Goal: Task Accomplishment & Management: Manage account settings

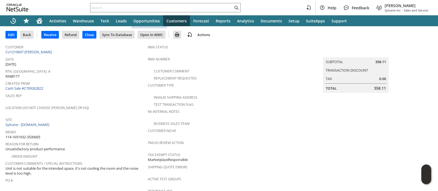
scroll to position [34, 0]
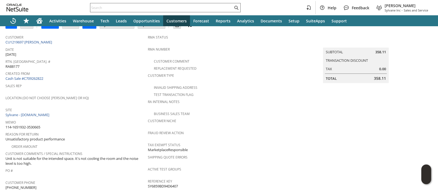
click at [207, 9] on input "text" at bounding box center [161, 7] width 143 height 7
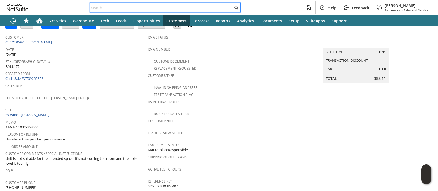
paste input "111-3145296-0173013"
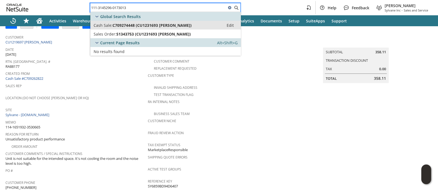
type input "111-3145296-0173013"
click at [199, 25] on div "Cash Sale: C709274448 (CU1231693 sarah Customer)" at bounding box center [157, 25] width 127 height 5
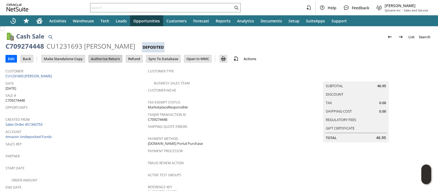
click at [107, 56] on input "Authorize Return" at bounding box center [105, 58] width 33 height 7
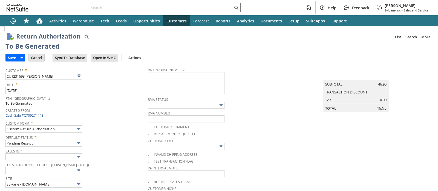
type input "Add"
type input "Copy Previous"
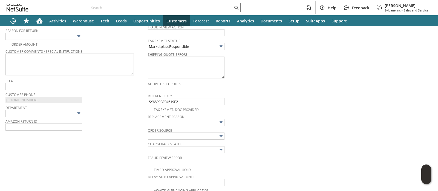
scroll to position [149, 0]
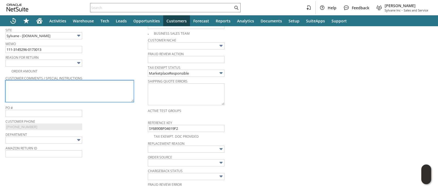
click at [104, 95] on textarea at bounding box center [69, 92] width 128 height 22
paste textarea "It's not the right size for my air cooler."
type textarea "It's not the right size for my air cooler."
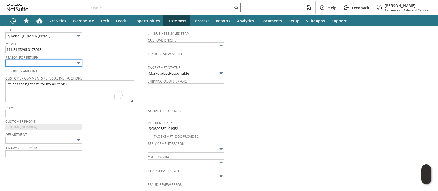
click at [74, 62] on input "text" at bounding box center [43, 63] width 77 height 7
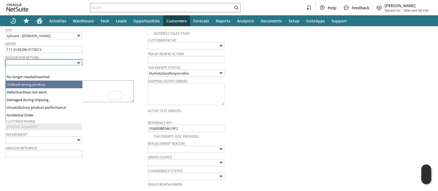
type input "Ordered wrong product"
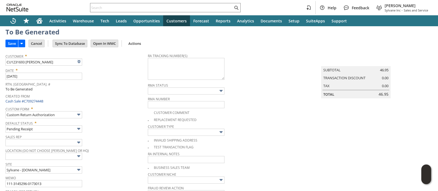
scroll to position [0, 0]
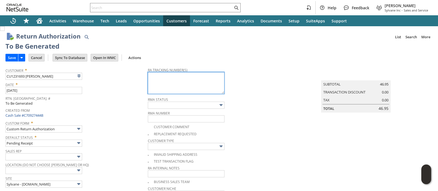
click at [183, 84] on textarea at bounding box center [186, 83] width 77 height 22
paste textarea "1ZJ74J529070050326"
type textarea "1ZJ74J529070050326"
click at [8, 56] on input "Save" at bounding box center [12, 57] width 12 height 7
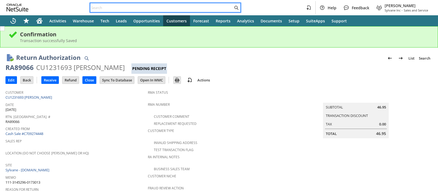
click at [147, 9] on input "text" at bounding box center [161, 7] width 143 height 7
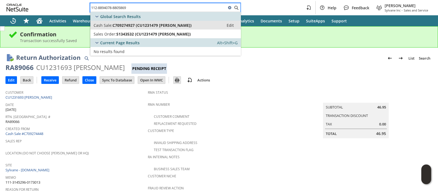
type input "112-8894078-8805869"
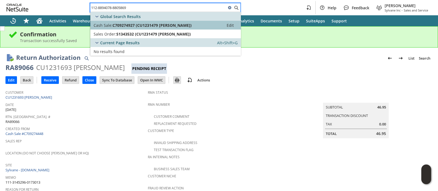
click at [142, 24] on span "C709274927 (CU1231479 Jeff Yuengling)" at bounding box center [152, 25] width 79 height 5
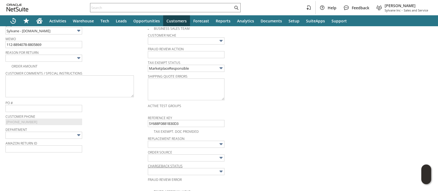
scroll to position [134, 0]
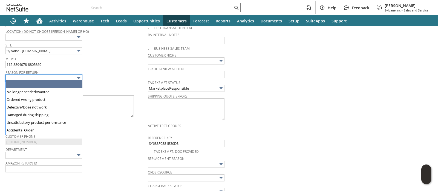
click at [74, 77] on input "text" at bounding box center [43, 78] width 77 height 7
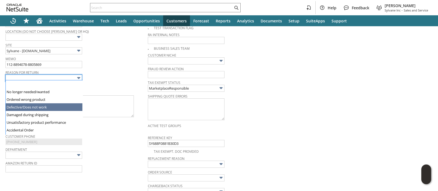
type input "Defective/Does not work"
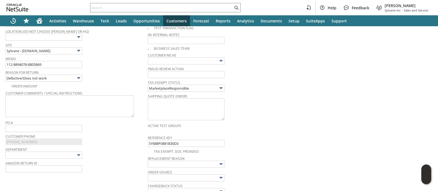
click at [114, 69] on span "Reason For Return" at bounding box center [75, 72] width 140 height 6
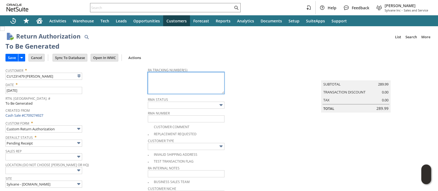
click at [167, 79] on textarea at bounding box center [186, 83] width 77 height 22
paste textarea "1ZJ74J529069996684"
type textarea "1ZJ74J529069996684"
click at [10, 57] on input "Save" at bounding box center [12, 57] width 12 height 7
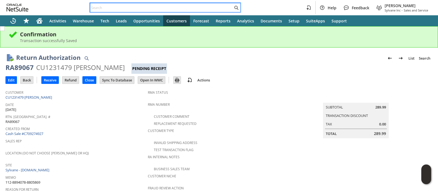
click at [158, 8] on input "text" at bounding box center [161, 7] width 143 height 7
paste input "113-3477304-6623431"
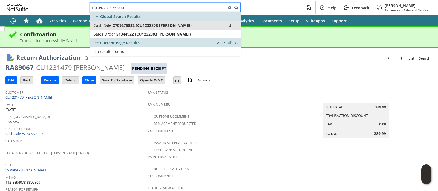
type input "113-3477304-6623431"
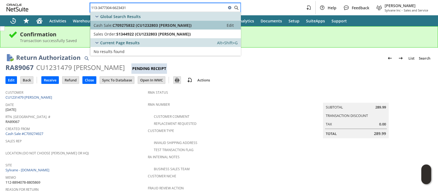
click at [157, 22] on link "Cash Sale: C709275832 (CU1232803 [PERSON_NAME]) Edit" at bounding box center [165, 25] width 151 height 9
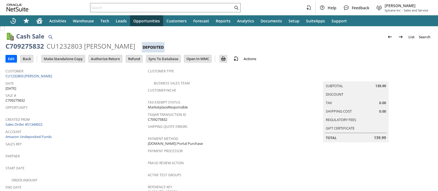
click at [108, 58] on input "Authorize Return" at bounding box center [105, 58] width 33 height 7
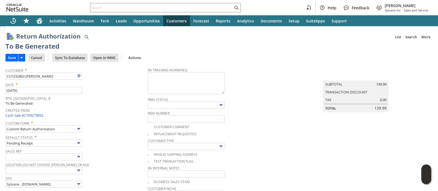
type input "Add"
type input "Copy Previous"
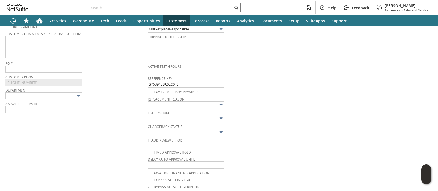
scroll to position [149, 0]
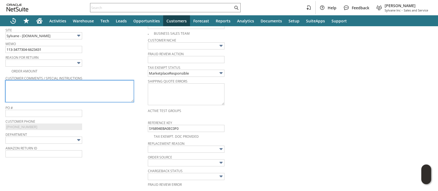
click at [101, 92] on textarea at bounding box center [69, 92] width 128 height 22
paste textarea "Glass broken"
type textarea "Glass broken"
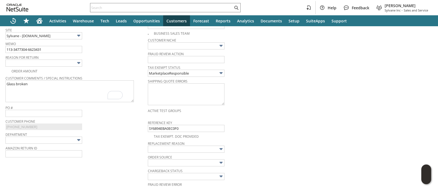
click at [78, 64] on img at bounding box center [79, 63] width 6 height 6
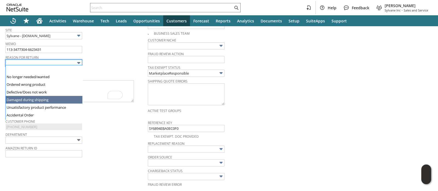
type input "Damaged during shipping"
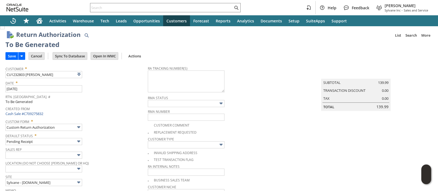
scroll to position [0, 0]
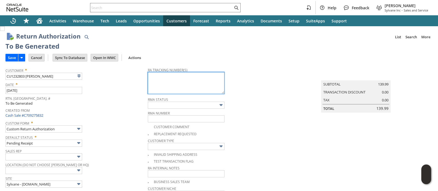
click at [181, 80] on textarea at bounding box center [186, 83] width 77 height 22
paste textarea "1ZJ74J529069985454"
type textarea "1ZJ74J529069985454"
click at [13, 59] on input "Save" at bounding box center [12, 57] width 12 height 7
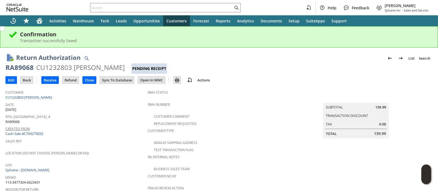
click at [23, 129] on link "Created From" at bounding box center [17, 129] width 24 height 5
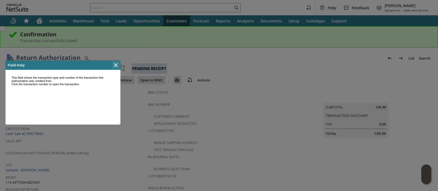
click at [113, 63] on icon "Close" at bounding box center [116, 65] width 7 height 7
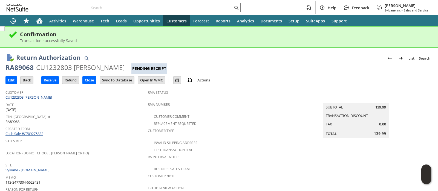
click at [38, 132] on link "Cash Sale #C709275832" at bounding box center [24, 133] width 38 height 5
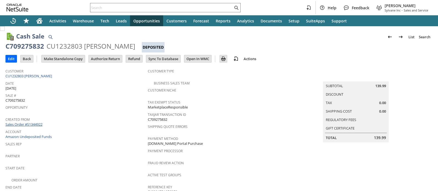
click at [36, 122] on link "Sales Order #S1344922" at bounding box center [24, 124] width 38 height 5
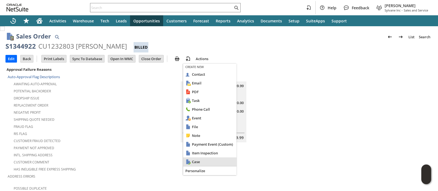
click at [191, 163] on div "Case" at bounding box center [209, 162] width 53 height 9
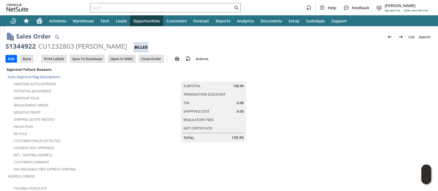
click at [383, 72] on td at bounding box center [361, 149] width 142 height 167
click at [27, 48] on div "S1344922" at bounding box center [20, 46] width 30 height 9
copy div "S1344922"
click at [376, 87] on td at bounding box center [361, 149] width 142 height 167
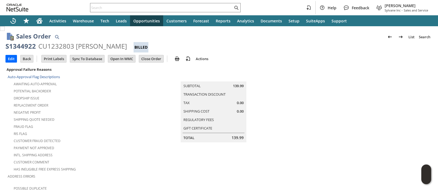
scroll to position [376, 0]
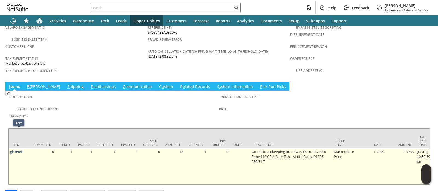
click at [26, 149] on td "gh16651" at bounding box center [19, 167] width 21 height 36
copy tr "gh16651"
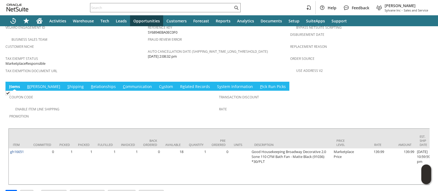
click at [388, 93] on div "Transaction Discount" at bounding box center [322, 99] width 207 height 12
click at [66, 84] on link "S hipping" at bounding box center [75, 87] width 19 height 6
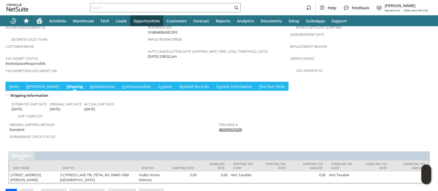
scroll to position [369, 0]
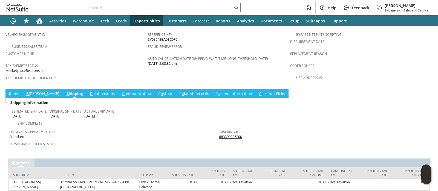
click at [244, 128] on div "Tracking # 883399325200" at bounding box center [322, 134] width 207 height 12
copy tbody "883399325200 Return Tracking #"
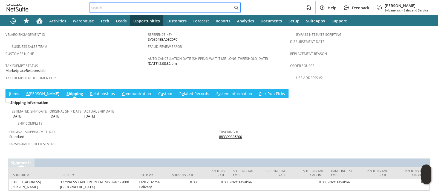
click at [174, 7] on input "text" at bounding box center [161, 7] width 143 height 7
paste input "112-8894078-8805869"
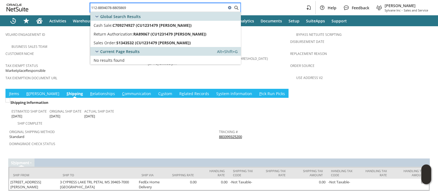
click at [162, 8] on input "112-8894078-8805869" at bounding box center [158, 7] width 136 height 7
click at [193, 8] on input "112-8894078-8805869" at bounding box center [158, 7] width 136 height 7
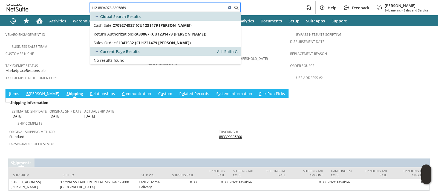
click at [193, 8] on input "112-8894078-8805869" at bounding box center [158, 7] width 136 height 7
paste input "1-5295893-2595453"
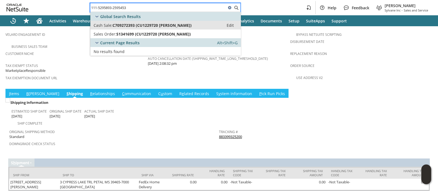
type input "111-5295893-2595453"
click at [178, 24] on span "C709272393 (CU1229720 Rolando Garcia)" at bounding box center [152, 25] width 79 height 5
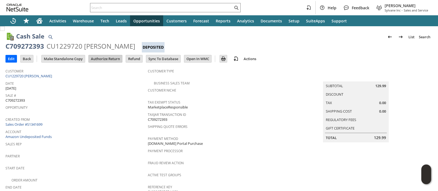
click at [112, 59] on input "Authorize Return" at bounding box center [105, 58] width 33 height 7
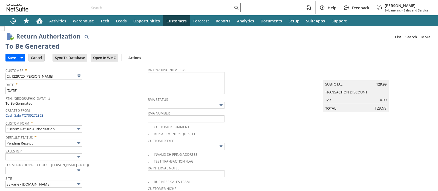
type input "Add"
type input "Copy Previous"
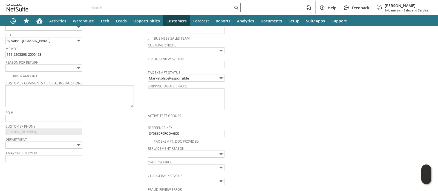
scroll to position [109, 0]
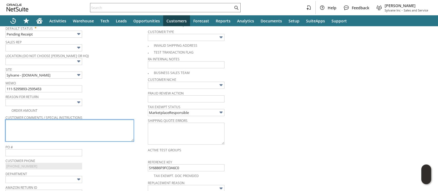
click at [100, 123] on textarea at bounding box center [69, 131] width 128 height 22
paste textarea "The product didn't remove air efficient from a large room"
type textarea "The product didn't remove air efficient from a large room"
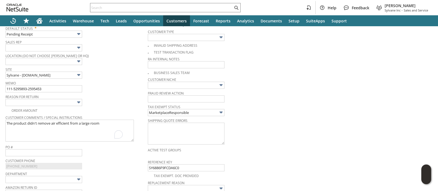
click at [76, 103] on img at bounding box center [79, 102] width 6 height 6
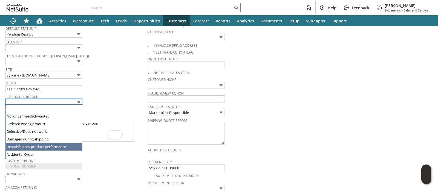
type input "Unsatisfactory product performance"
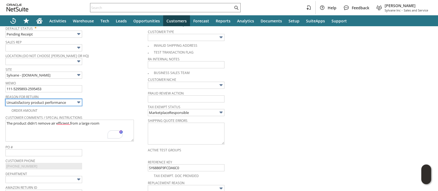
scroll to position [0, 0]
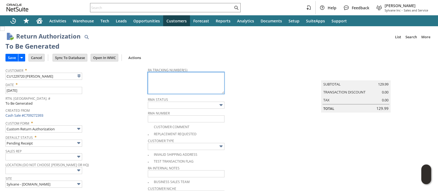
click at [160, 89] on textarea at bounding box center [186, 83] width 77 height 22
paste textarea "1ZJ74J529069923387"
type textarea "1ZJ74J529069923387"
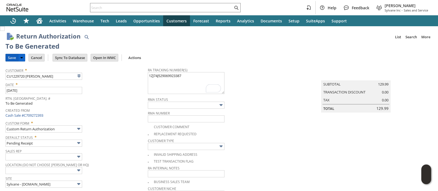
click at [11, 56] on input "Save" at bounding box center [12, 57] width 12 height 7
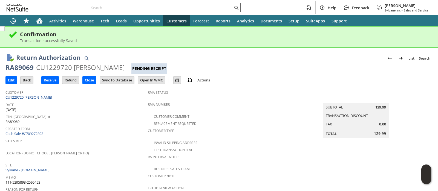
click at [187, 9] on input "text" at bounding box center [161, 7] width 143 height 7
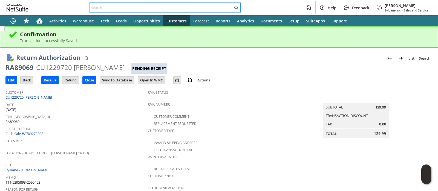
paste input "114-1651932-3530665"
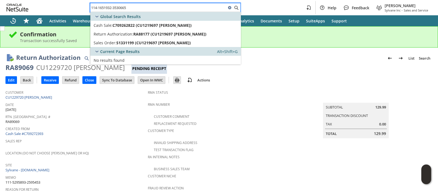
click at [165, 8] on input "114-1651932-3530665" at bounding box center [158, 7] width 136 height 7
paste input "3-6874316-4965856"
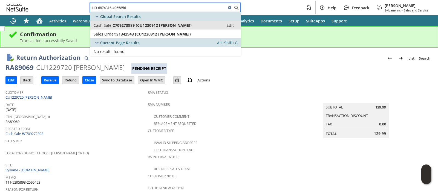
type input "113-6874316-4965856"
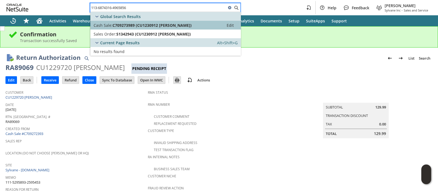
click at [163, 23] on span "C709273989 (CU1230912 Christopher Trow)" at bounding box center [152, 25] width 79 height 5
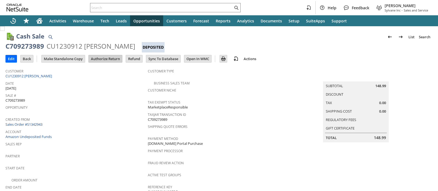
click at [111, 61] on input "Authorize Return" at bounding box center [105, 58] width 33 height 7
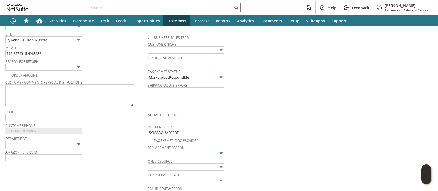
scroll to position [144, 0]
click at [76, 67] on img at bounding box center [79, 68] width 6 height 6
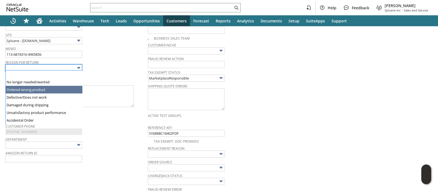
type input "Ordered wrong product"
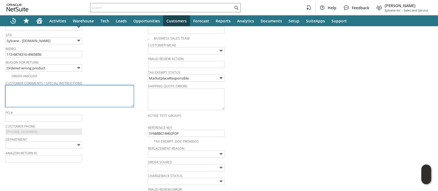
click at [67, 94] on textarea at bounding box center [69, 96] width 128 height 22
paste textarea "The 6 inch model is too large to fit between the joists in the area where I wan…"
type textarea "The 6 inch model is too large to fit between the joists in the area where I wan…"
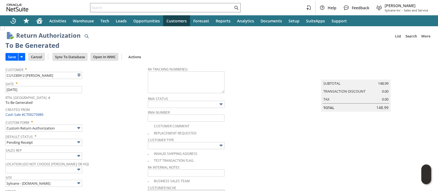
scroll to position [0, 0]
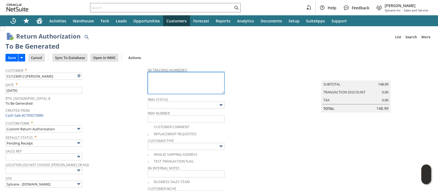
click at [179, 77] on textarea at bounding box center [186, 83] width 77 height 22
paste textarea "1ZJ74J529069828472"
type textarea "1ZJ74J529069828472"
click at [12, 55] on input "Save" at bounding box center [12, 57] width 12 height 7
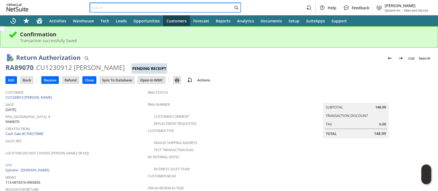
click at [161, 10] on input "text" at bounding box center [161, 7] width 143 height 7
paste input "114-0969120-8671413"
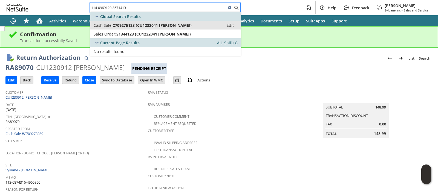
type input "114-0969120-8671413"
click at [153, 23] on span "C709275128 (CU1232041 [PERSON_NAME])" at bounding box center [152, 25] width 79 height 5
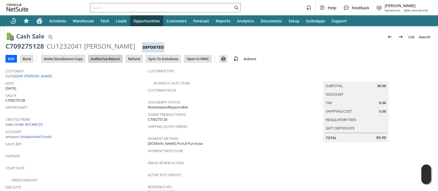
click at [111, 59] on input "Authorize Return" at bounding box center [105, 58] width 33 height 7
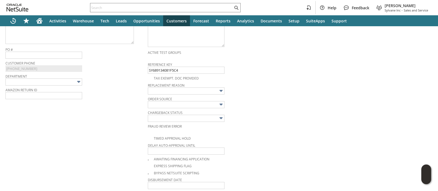
scroll to position [173, 0]
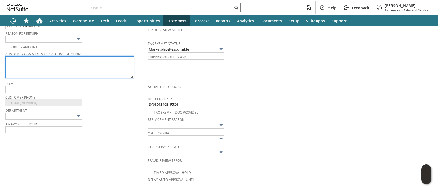
click at [100, 69] on textarea at bounding box center [69, 67] width 128 height 22
paste textarea "For the second time: [PERSON_NAME] does not work. Switch is non responsive. Ple…"
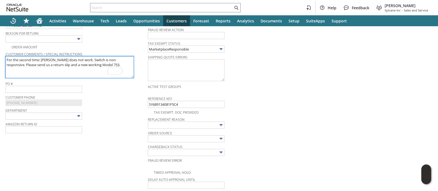
type textarea "For the second time: [PERSON_NAME] does not work. Switch is non responsive. Ple…"
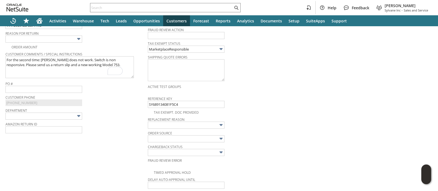
click at [78, 38] on img at bounding box center [79, 39] width 6 height 6
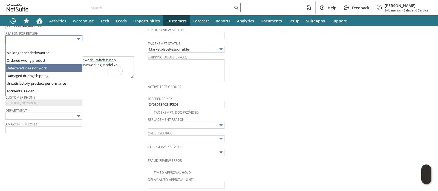
type input "Defective/Does not work"
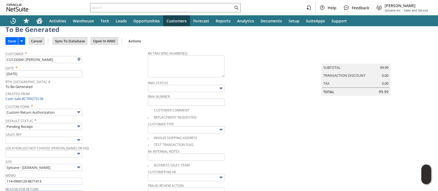
scroll to position [0, 0]
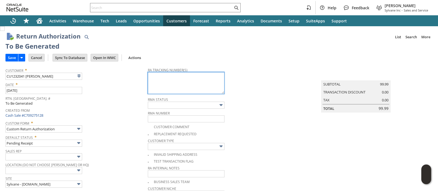
click at [182, 80] on textarea at bounding box center [186, 83] width 77 height 22
paste textarea "1ZJ74J529069792957"
type textarea "1ZJ74J529069792957"
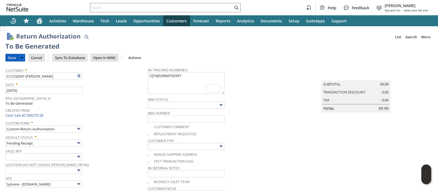
click at [7, 58] on input "Save" at bounding box center [12, 57] width 12 height 7
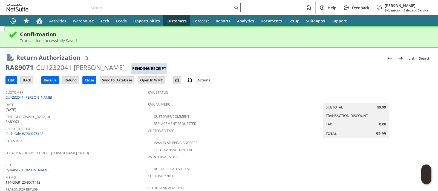
click at [183, 6] on input "text" at bounding box center [161, 7] width 143 height 7
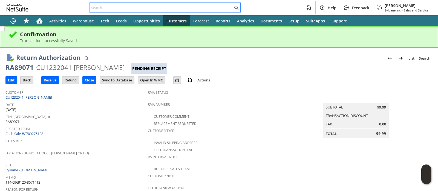
paste input "113-8465190-8200213"
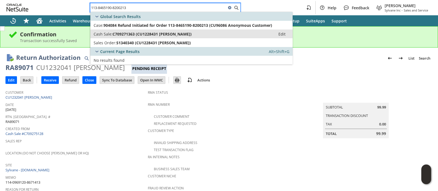
type input "113-8465190-8200213"
click at [166, 33] on span "C709271363 (CU1228431 Pixey Mosley)" at bounding box center [152, 33] width 79 height 5
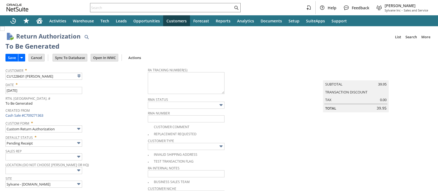
type input "Add"
type input "Copy Previous"
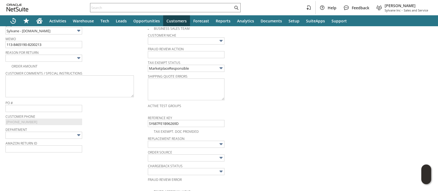
scroll to position [119, 0]
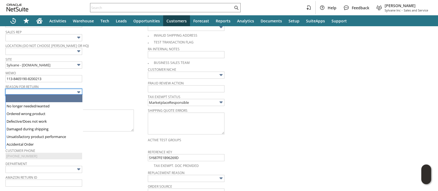
click at [76, 91] on img at bounding box center [79, 92] width 6 height 6
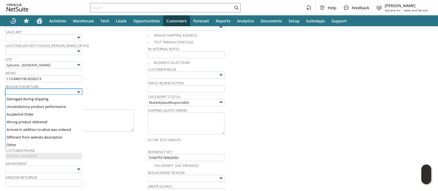
scroll to position [39, 0]
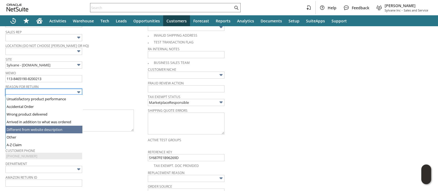
type input "Different from website description"
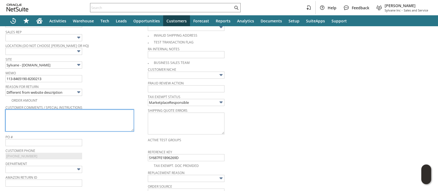
click at [60, 124] on textarea at bounding box center [69, 121] width 128 height 22
paste textarea "Says it is compatible with Honeywell MN1 portable AC units. But my MN1 unit (mo…"
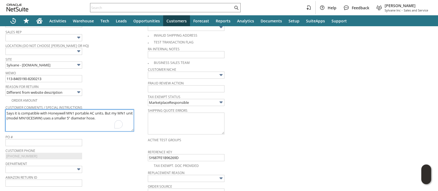
type textarea "Says it is compatible with Honeywell MN1 portable AC units. But my MN1 unit (mo…"
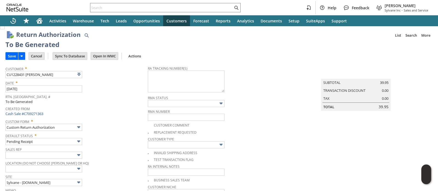
scroll to position [0, 0]
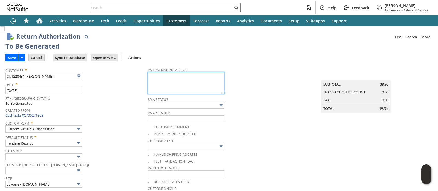
click at [163, 83] on textarea at bounding box center [186, 83] width 77 height 22
paste textarea "1ZJ74J529069732342"
type textarea "1ZJ74J529069732342"
click at [11, 57] on input "Save" at bounding box center [12, 57] width 12 height 7
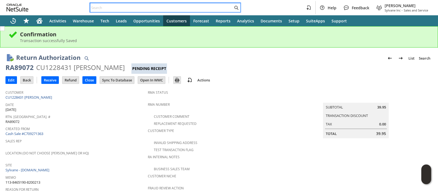
click at [180, 7] on input "text" at bounding box center [161, 7] width 143 height 7
paste input "113-9634866-8675457"
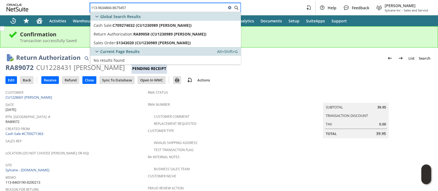
click at [207, 5] on input "113-9634866-8675457" at bounding box center [158, 7] width 136 height 7
paste input "4-0762269-2055449"
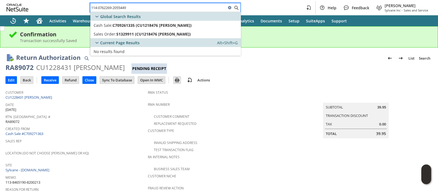
click at [165, 10] on input "114-0762269-2055449" at bounding box center [158, 7] width 136 height 7
paste input "3-4188156-2013026"
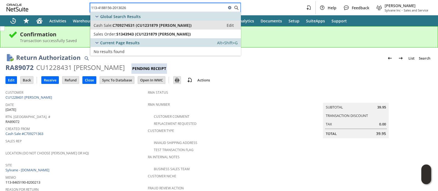
type input "113-4188156-2013026"
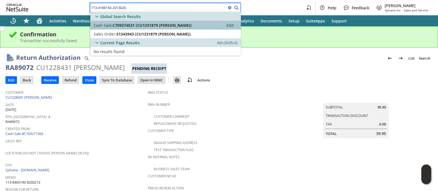
click at [163, 24] on span "C709274531 (CU1231879 Sarah Smithson)" at bounding box center [152, 25] width 79 height 5
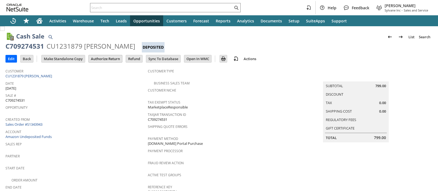
click at [115, 58] on input "Authorize Return" at bounding box center [105, 58] width 33 height 7
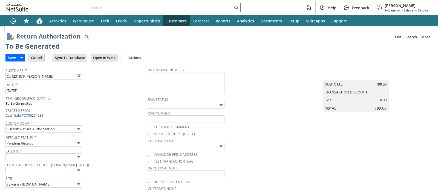
type input "Add"
type input "Copy Previous"
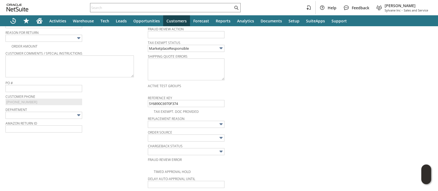
scroll to position [162, 0]
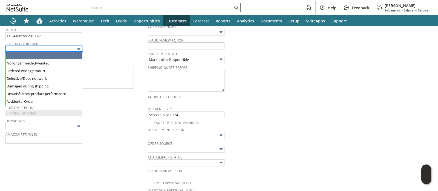
click at [67, 49] on input "text" at bounding box center [43, 49] width 77 height 7
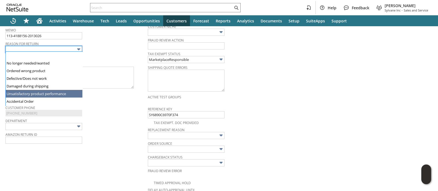
type input "Unsatisfactory product performance"
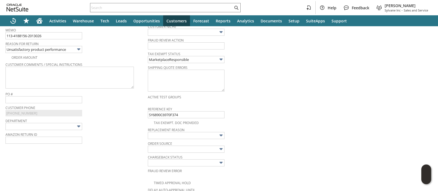
click at [103, 49] on div "Reason For Return Unsatisfactory product performance" at bounding box center [75, 46] width 140 height 13
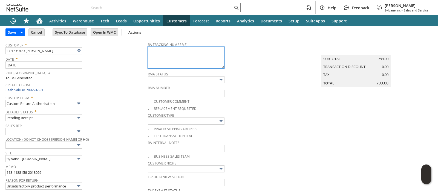
click at [151, 54] on textarea at bounding box center [186, 58] width 77 height 22
paste textarea "1ZJ74J529069617557"
type textarea "1ZJ74J529069617557"
click at [9, 34] on input "Save" at bounding box center [12, 32] width 12 height 7
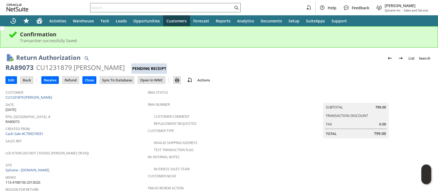
click at [191, 9] on input "text" at bounding box center [161, 7] width 143 height 7
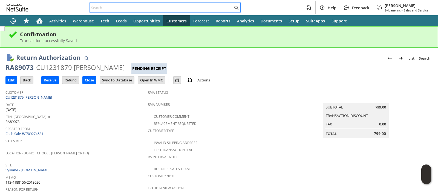
paste input "114-6888491-3557828"
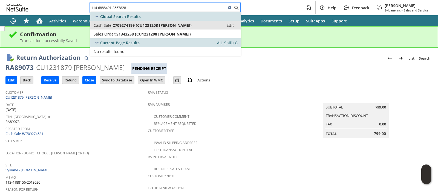
type input "114-6888491-3557828"
click at [182, 23] on span "C709274199 (CU1231208 [PERSON_NAME])" at bounding box center [152, 25] width 79 height 5
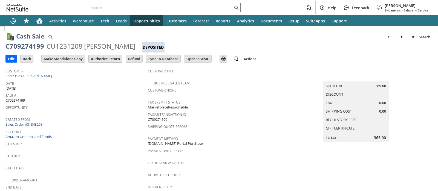
click at [111, 58] on input "Authorize Return" at bounding box center [105, 58] width 33 height 7
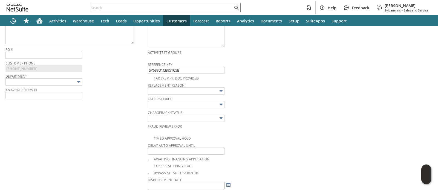
scroll to position [173, 0]
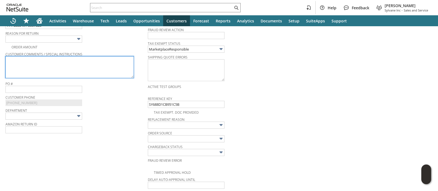
click at [113, 68] on textarea at bounding box center [69, 67] width 128 height 22
paste textarea "Stopped blowing cold after just 2 weeks. Now it's a $365 fan. This product had …"
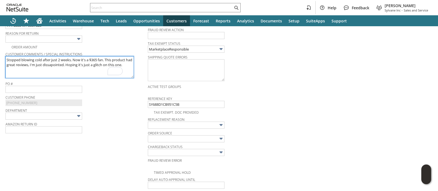
type textarea "Stopped blowing cold after just 2 weeks. Now it's a $365 fan. This product had …"
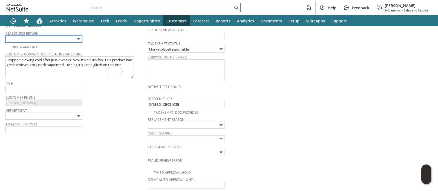
click at [76, 39] on img at bounding box center [79, 39] width 6 height 6
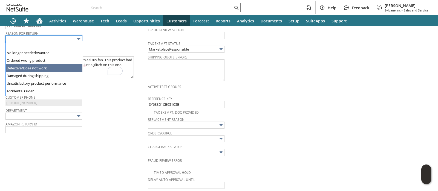
type input "Defective/Does not work"
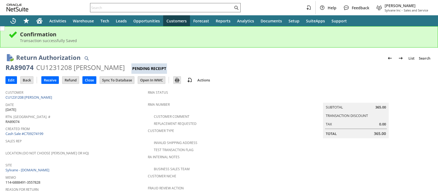
click at [153, 4] on div at bounding box center [165, 7] width 151 height 9
click at [153, 6] on input "text" at bounding box center [161, 7] width 143 height 7
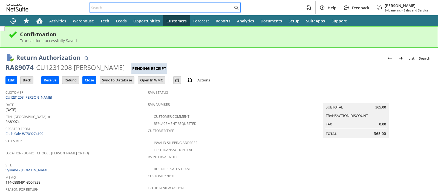
paste input "112-4391625-6605828"
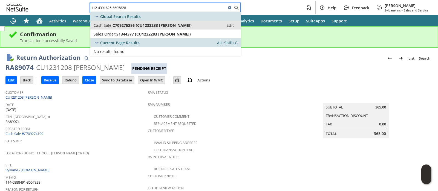
type input "112-4391625-6605828"
click at [147, 25] on span "C709275286 (CU1232283 [PERSON_NAME])" at bounding box center [152, 25] width 79 height 5
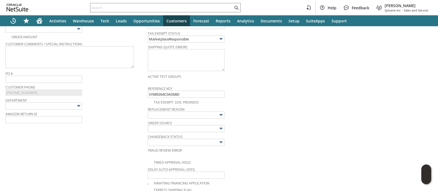
scroll to position [149, 0]
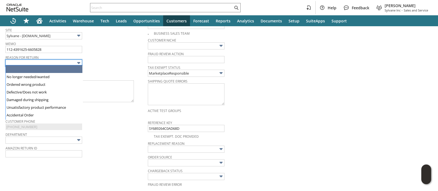
click at [74, 64] on input "text" at bounding box center [43, 63] width 77 height 7
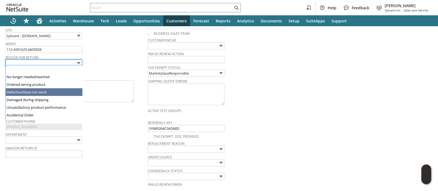
type input "Defective/Does not work"
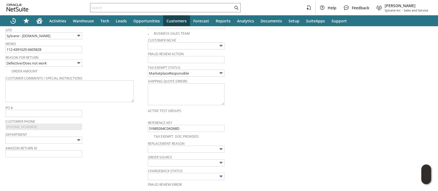
click at [119, 55] on span "Reason For Return" at bounding box center [75, 57] width 140 height 6
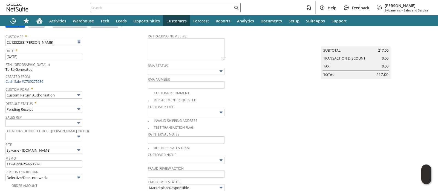
scroll to position [0, 0]
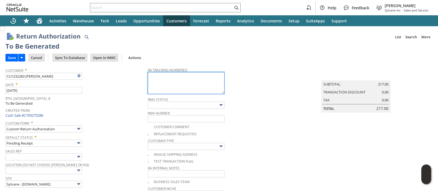
click at [155, 75] on textarea at bounding box center [186, 83] width 77 height 22
paste textarea "1ZJ74J529069562535"
type textarea "1ZJ74J529069562535"
click at [12, 60] on input "Save" at bounding box center [12, 57] width 12 height 7
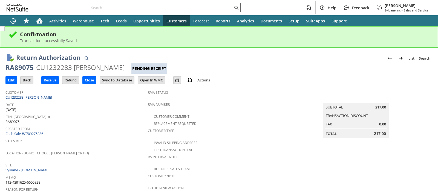
click at [133, 10] on input "text" at bounding box center [161, 7] width 143 height 7
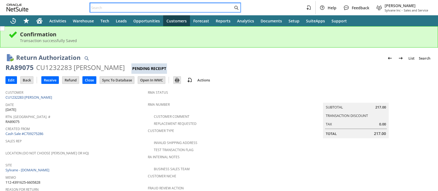
paste input "114-0510154-9037009"
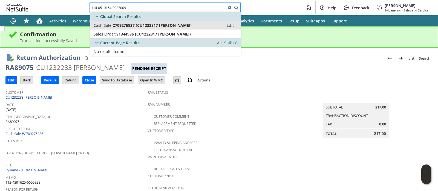
type input "114-0510154-9037009"
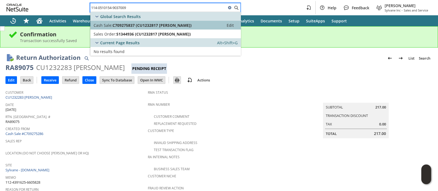
click at [129, 23] on span "C709275837 (CU1232817 Peg Dorale)" at bounding box center [152, 25] width 79 height 5
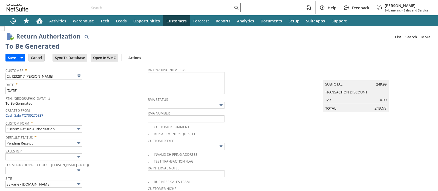
type input "Add"
type input "Copy Previous"
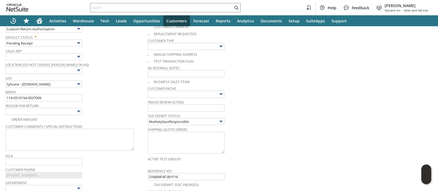
scroll to position [99, 0]
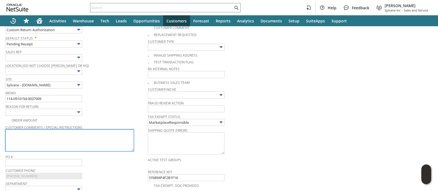
click at [99, 141] on textarea at bounding box center [69, 141] width 128 height 22
paste textarea "Did not need, never opened"
type textarea "Did not need, never opened"
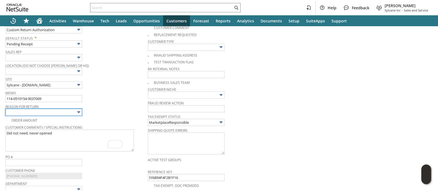
click at [74, 111] on input "text" at bounding box center [43, 112] width 77 height 7
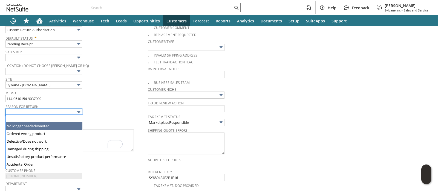
drag, startPoint x: 58, startPoint y: 124, endPoint x: 66, endPoint y: 112, distance: 15.0
type input "No longer needed/wanted"
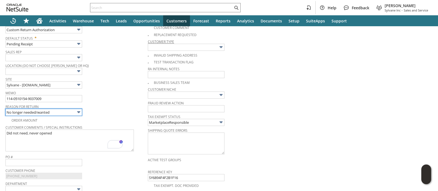
scroll to position [0, 0]
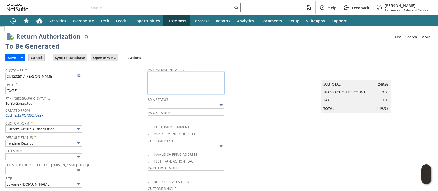
click at [157, 81] on textarea at bounding box center [186, 83] width 77 height 22
paste textarea "1ZJ74J529069525585"
type textarea "1ZJ74J529069525585"
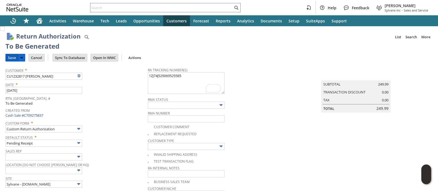
click at [11, 57] on input "Save" at bounding box center [12, 57] width 12 height 7
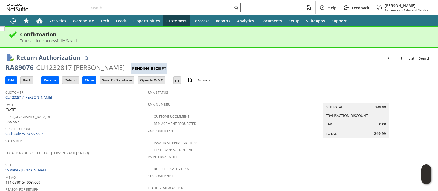
click at [191, 5] on input "text" at bounding box center [161, 7] width 143 height 7
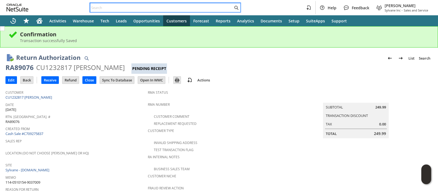
paste input "[CREDIT_CARD_NUMBER]"
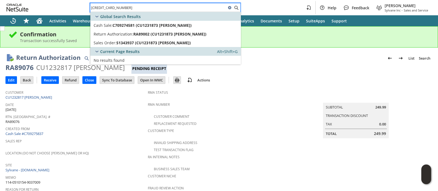
click at [170, 8] on input "129021782701108" at bounding box center [158, 7] width 136 height 7
paste input "885544056"
click at [186, 4] on input "129021885544056" at bounding box center [158, 7] width 136 height 7
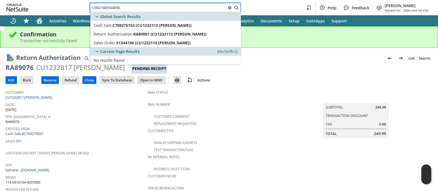
click at [186, 4] on input "129021885544056" at bounding box center [158, 7] width 136 height 7
paste input "575449038"
click at [181, 8] on input "129021575449038" at bounding box center [158, 7] width 136 height 7
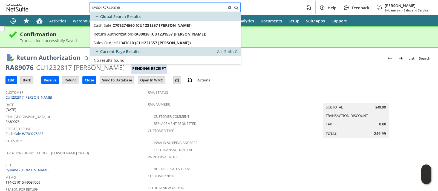
click at [181, 8] on input "129021575449038" at bounding box center [158, 7] width 136 height 7
paste input "263331406"
click at [216, 9] on input "129021263331406" at bounding box center [158, 7] width 136 height 7
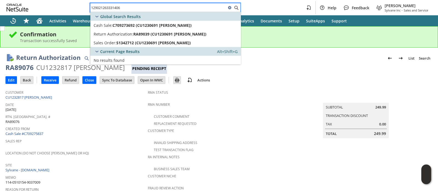
paste input "782392928"
click at [167, 6] on input "129021782392928" at bounding box center [158, 7] width 136 height 7
paste input "0949946065"
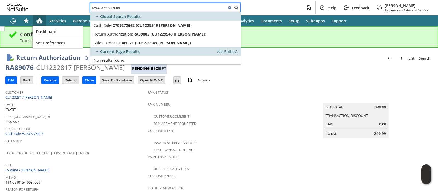
type input "129020949946065"
click at [41, 20] on icon "Home" at bounding box center [39, 21] width 4 height 4
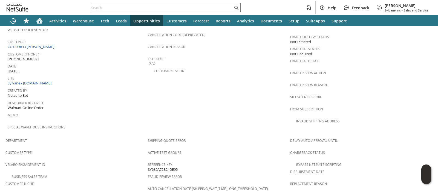
scroll to position [366, 0]
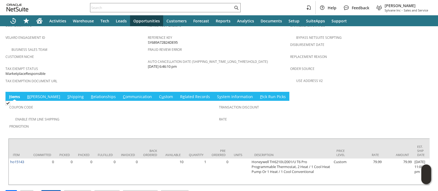
click at [50, 191] on input "Approve" at bounding box center [51, 194] width 19 height 7
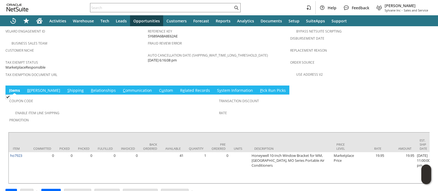
scroll to position [386, 0]
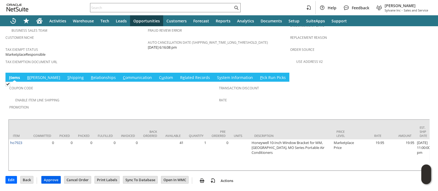
click at [51, 181] on input "Approve" at bounding box center [51, 180] width 19 height 7
click at [66, 75] on link "S hipping" at bounding box center [75, 78] width 19 height 6
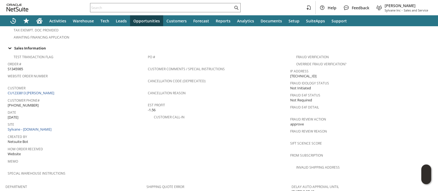
scroll to position [397, 0]
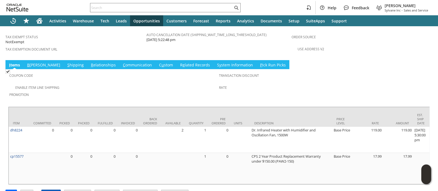
click at [55, 190] on input "Approve" at bounding box center [51, 193] width 19 height 7
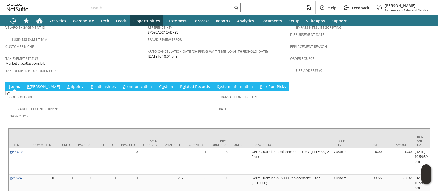
scroll to position [392, 0]
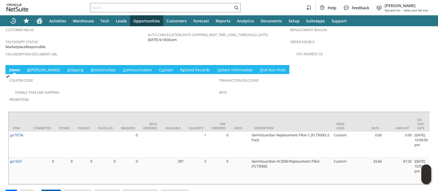
click at [53, 190] on input "Approve" at bounding box center [51, 193] width 19 height 7
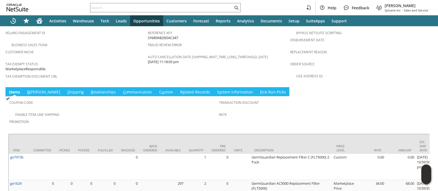
scroll to position [392, 0]
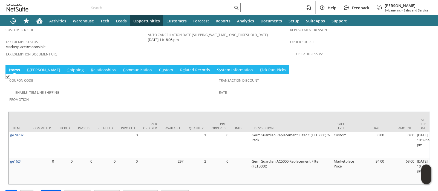
click at [53, 190] on input "Approve" at bounding box center [51, 193] width 19 height 7
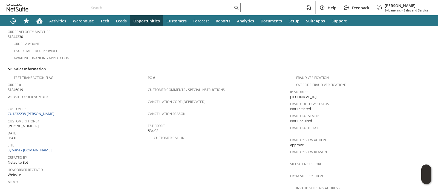
scroll to position [361, 0]
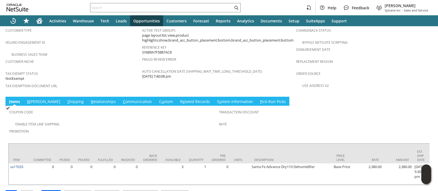
click at [56, 191] on input "Approve" at bounding box center [51, 194] width 19 height 7
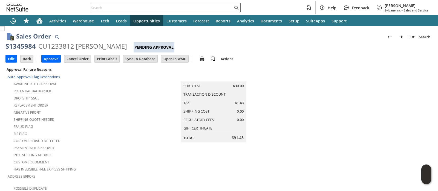
click at [102, 7] on input "text" at bounding box center [161, 7] width 143 height 7
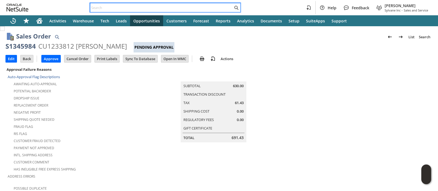
paste input "SY68815AE4B0553"
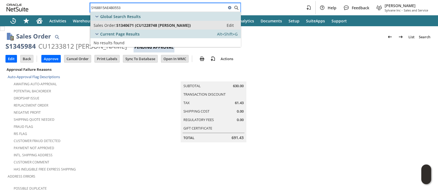
type input "SY68815AE4B0553"
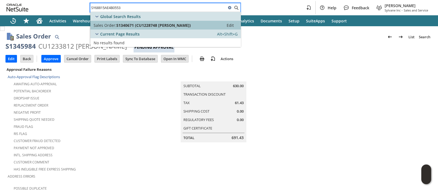
click at [111, 25] on span "Sales Order:" at bounding box center [105, 25] width 23 height 5
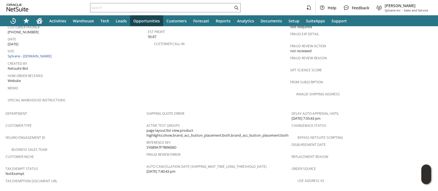
scroll to position [366, 0]
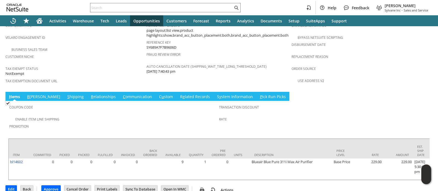
click at [35, 94] on link "B [PERSON_NAME]" at bounding box center [44, 97] width 36 height 6
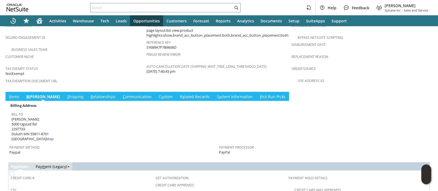
scroll to position [467, 0]
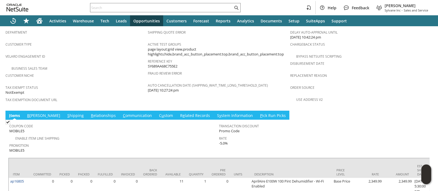
scroll to position [381, 0]
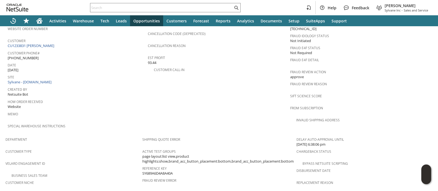
scroll to position [381, 0]
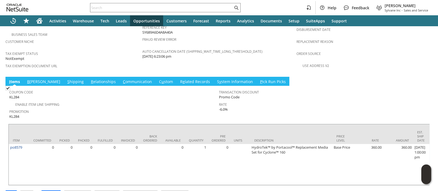
click at [66, 79] on link "S hipping" at bounding box center [75, 82] width 19 height 6
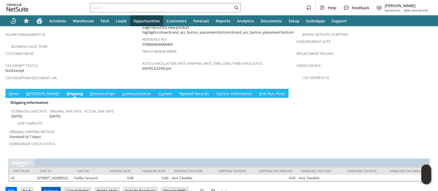
click at [51, 188] on input "Approve" at bounding box center [51, 191] width 19 height 7
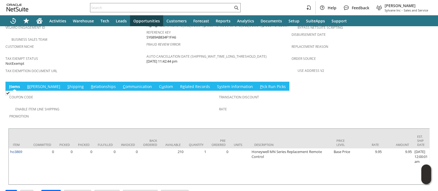
click at [66, 84] on link "S hipping" at bounding box center [75, 87] width 19 height 6
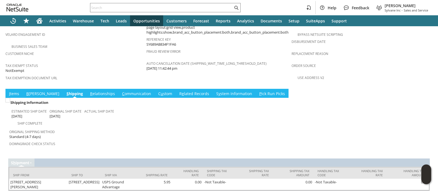
click at [12, 91] on link "I tems" at bounding box center [14, 94] width 13 height 6
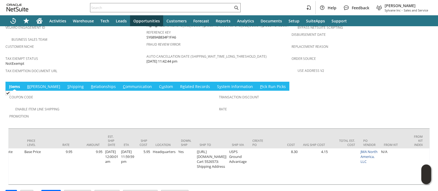
scroll to position [0, 0]
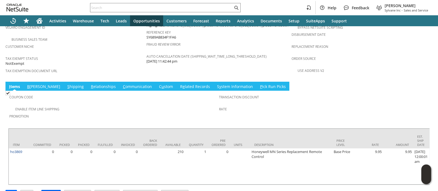
click at [56, 191] on input "Approve" at bounding box center [51, 194] width 19 height 7
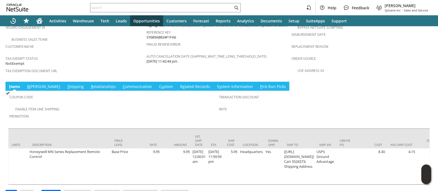
scroll to position [0, 226]
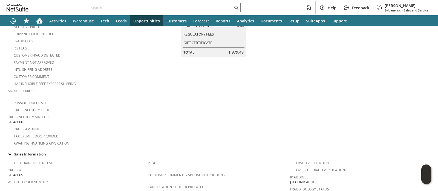
scroll to position [103, 0]
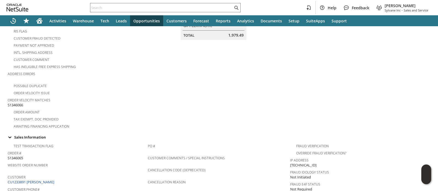
click at [21, 103] on span "S1346066" at bounding box center [15, 105] width 15 height 5
copy span "S1346066"
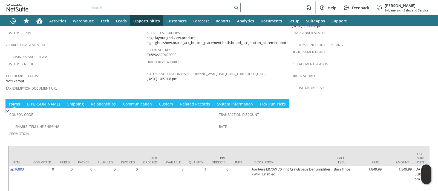
scroll to position [371, 0]
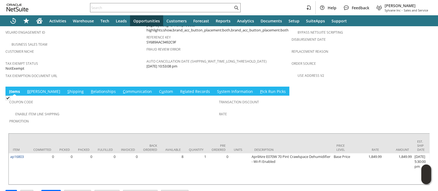
click at [31, 89] on link "B illing" at bounding box center [44, 92] width 36 height 6
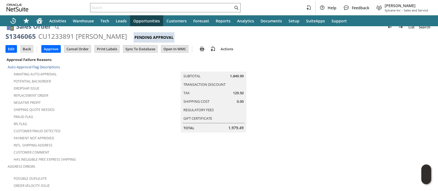
scroll to position [0, 0]
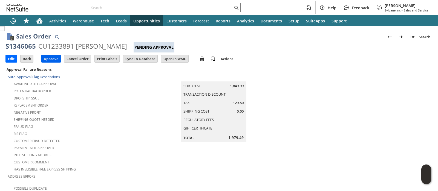
click at [56, 58] on input "Approve" at bounding box center [51, 58] width 19 height 7
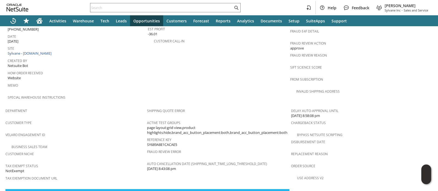
scroll to position [361, 0]
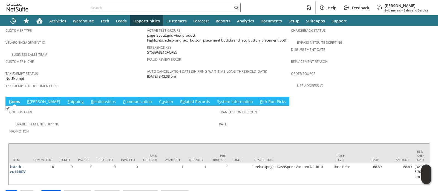
click at [52, 191] on input "Approve" at bounding box center [51, 194] width 19 height 7
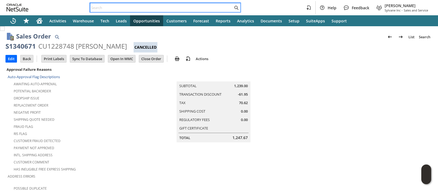
click at [168, 7] on input "text" at bounding box center [161, 7] width 143 height 7
paste input "S1346066"
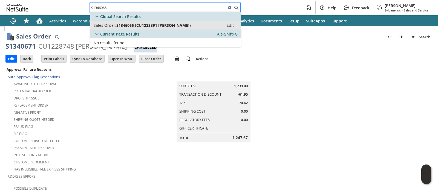
type input "S1346066"
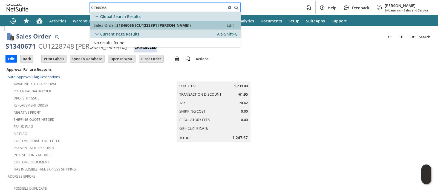
click at [158, 25] on span "S1346066 (CU1233891 [PERSON_NAME])" at bounding box center [153, 25] width 74 height 5
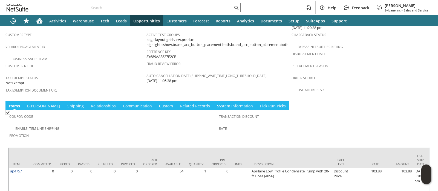
scroll to position [371, 0]
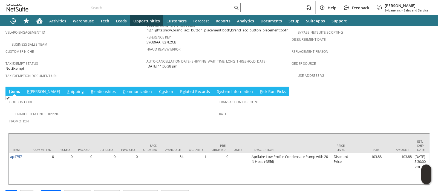
click at [30, 89] on link "B [PERSON_NAME]" at bounding box center [44, 92] width 36 height 6
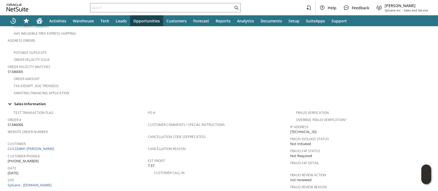
scroll to position [0, 0]
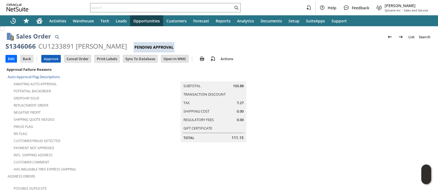
click at [48, 55] on input "Approve" at bounding box center [51, 58] width 19 height 7
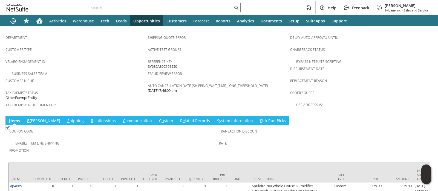
scroll to position [376, 0]
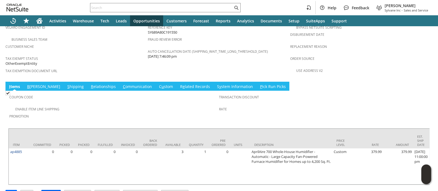
click at [45, 191] on input "Approve" at bounding box center [51, 194] width 19 height 7
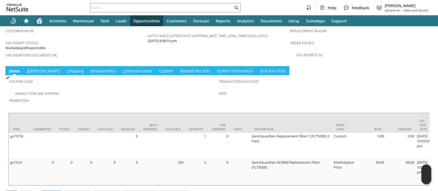
scroll to position [392, 0]
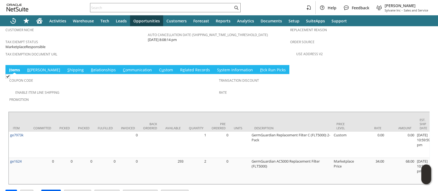
click at [53, 190] on input "Approve" at bounding box center [51, 193] width 19 height 7
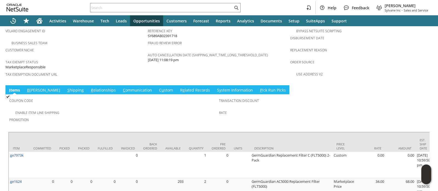
scroll to position [392, 0]
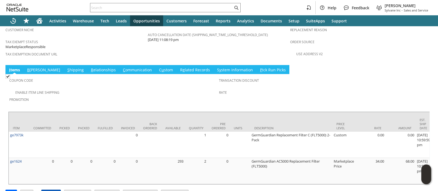
click at [51, 190] on input "Approve" at bounding box center [51, 193] width 19 height 7
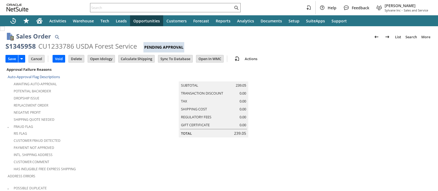
scroll to position [187, 0]
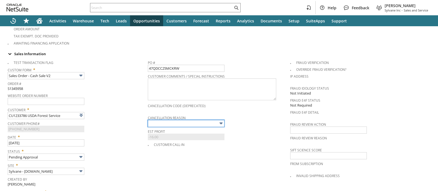
click at [158, 120] on input "text" at bounding box center [186, 123] width 77 height 7
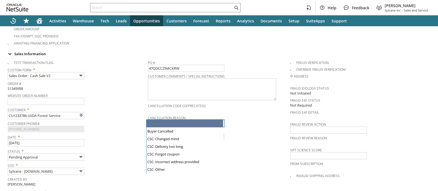
type input "Intelligent Recommendations ⁰"
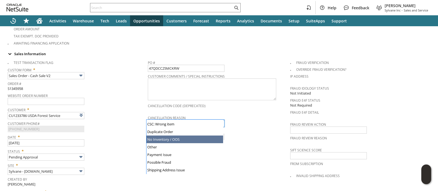
type input "No Inventory / OOS"
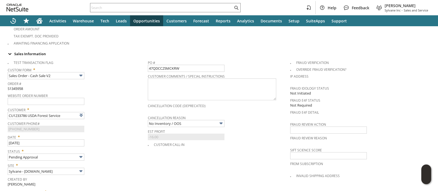
click at [115, 133] on span "Date *" at bounding box center [76, 136] width 137 height 7
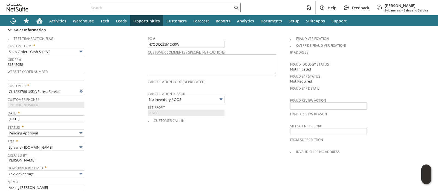
scroll to position [221, 0]
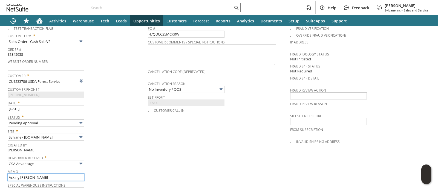
click at [47, 174] on input "Asking Jana" at bounding box center [46, 177] width 77 height 7
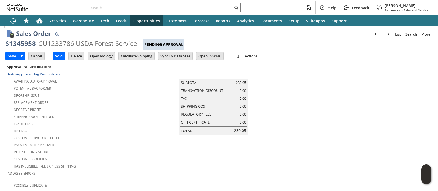
scroll to position [0, 0]
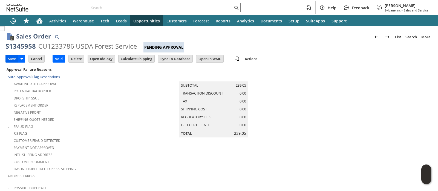
type input "per Jana, cancel"
click at [11, 59] on input "Save" at bounding box center [12, 58] width 12 height 7
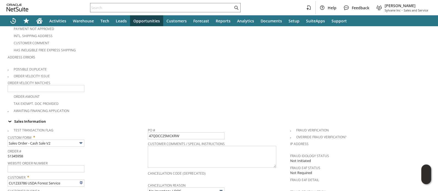
scroll to position [137, 0]
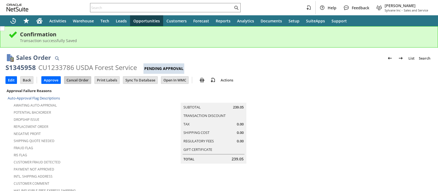
click at [78, 80] on input "Cancel Order" at bounding box center [77, 80] width 27 height 7
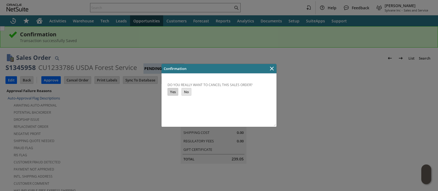
click at [173, 92] on input "Yes" at bounding box center [173, 91] width 10 height 7
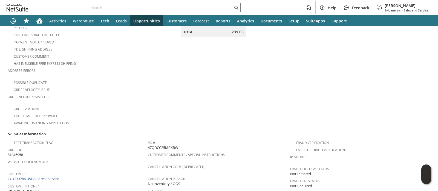
scroll to position [137, 0]
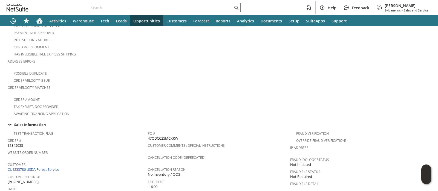
click at [151, 136] on span "47QDCC25MCKRW" at bounding box center [163, 138] width 30 height 5
copy span "47QDCC25MCKRW"
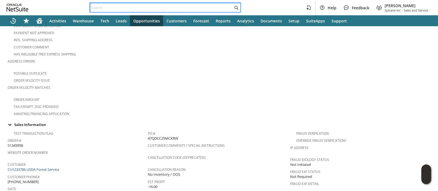
click at [223, 7] on input "text" at bounding box center [161, 7] width 143 height 7
paste input "47QDCC25MCJXN"
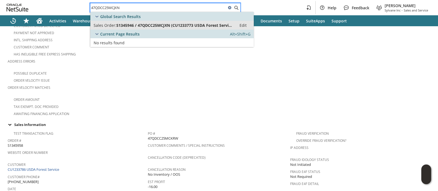
type input "47QDCC25MCJXN"
click at [217, 24] on span "S1345946 / 47QDCC25MCJXN (CU1233773 USDA Forest Service)" at bounding box center [174, 25] width 117 height 5
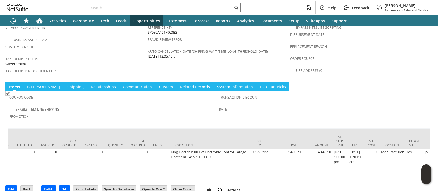
scroll to position [0, 91]
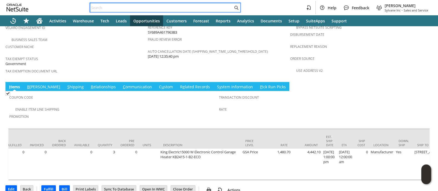
click at [219, 10] on input "text" at bounding box center [161, 7] width 143 height 7
paste input "47QDCC25MCGFC"
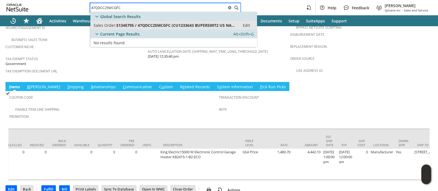
type input "47QDCC25MCGFC"
click at [214, 28] on span "S1345795 / 47QDCC25MCGFC (CU1233643 BUPERS00T2 US NAVY)" at bounding box center [176, 25] width 120 height 5
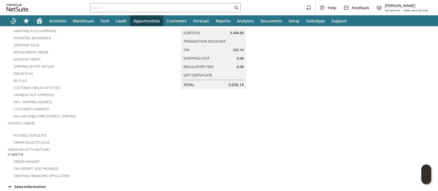
scroll to position [68, 0]
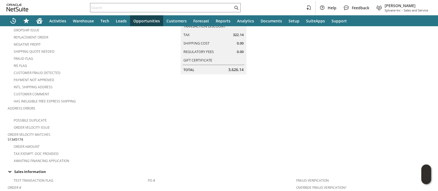
click at [21, 137] on span "S1345174" at bounding box center [15, 139] width 15 height 5
copy span "S1345174"
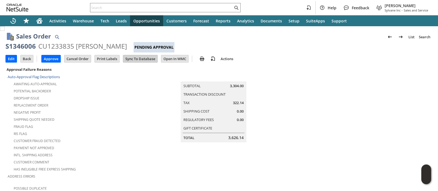
scroll to position [361, 0]
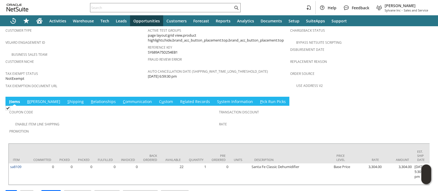
click at [66, 99] on link "S hipping" at bounding box center [75, 102] width 19 height 6
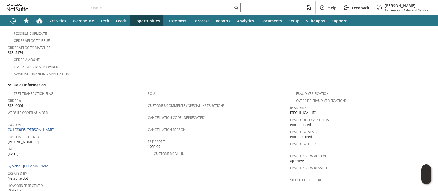
scroll to position [0, 0]
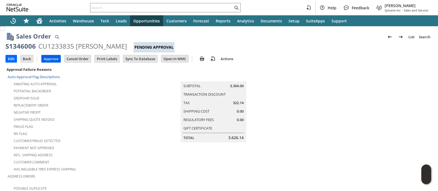
click at [44, 59] on input "Approve" at bounding box center [51, 58] width 19 height 7
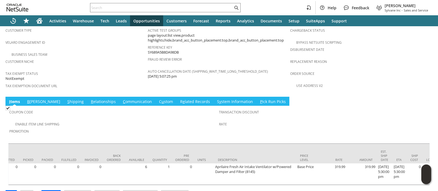
scroll to position [0, 30]
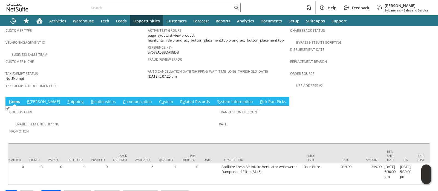
click at [66, 99] on link "S hipping" at bounding box center [75, 102] width 19 height 6
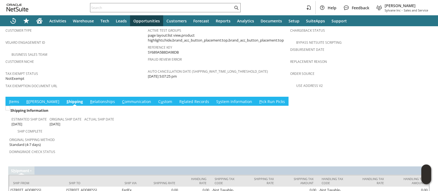
click at [16, 97] on td "I tems" at bounding box center [13, 101] width 17 height 9
click at [15, 99] on link "I tems" at bounding box center [14, 102] width 13 height 6
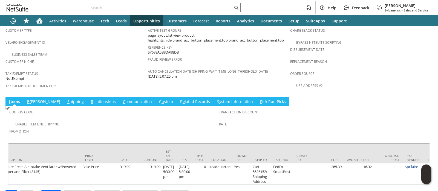
scroll to position [0, 0]
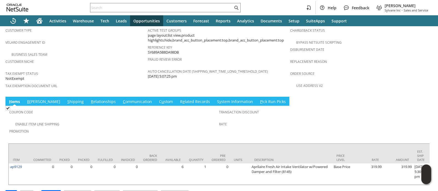
click at [66, 99] on link "S hipping" at bounding box center [75, 102] width 19 height 6
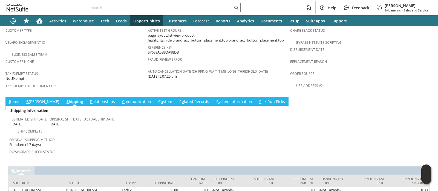
click at [5, 97] on td "I tems" at bounding box center [13, 101] width 17 height 9
click at [11, 99] on link "I tems" at bounding box center [14, 102] width 13 height 6
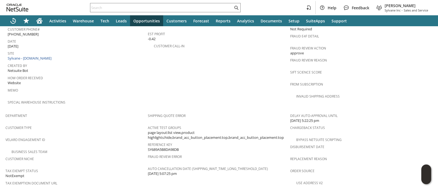
scroll to position [366, 0]
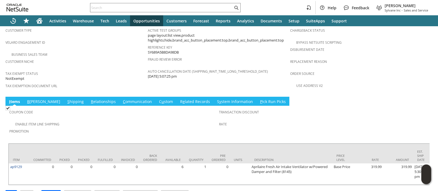
click at [66, 99] on link "S hipping" at bounding box center [75, 102] width 19 height 6
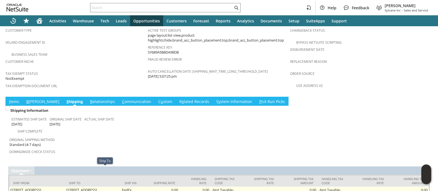
click at [82, 187] on td "2913 Pine Bloom Way LELAND NC 21401 United States" at bounding box center [93, 193] width 56 height 12
copy tr "2913 Pine Bloom Way LELAND NC 21401 United States"
click at [82, 187] on td "2913 Pine Bloom Way LELAND NC 21401 United States" at bounding box center [93, 193] width 56 height 12
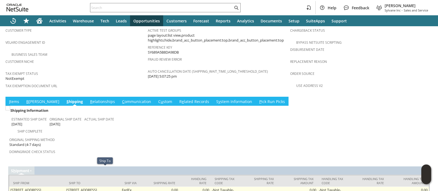
click at [82, 187] on td "2913 Pine Bloom Way LELAND NC 21401 United States" at bounding box center [93, 193] width 56 height 12
click at [83, 187] on td "2913 Pine Bloom Way LELAND NC 21401 United States" at bounding box center [93, 193] width 56 height 12
click at [80, 187] on td "2913 Pine Bloom Way LELAND NC 21401 United States" at bounding box center [93, 193] width 56 height 12
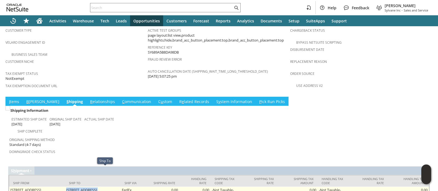
click at [80, 187] on td "2913 Pine Bloom Way LELAND NC 21401 United States" at bounding box center [93, 193] width 56 height 12
copy tr "2913 Pine Bloom Way LELAND NC 21401 United States"
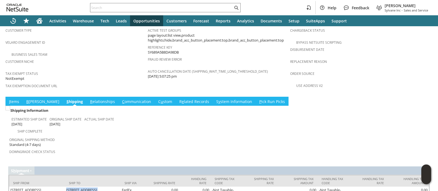
click at [12, 99] on link "I tems" at bounding box center [14, 102] width 13 height 6
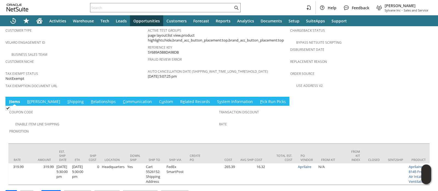
scroll to position [0, 0]
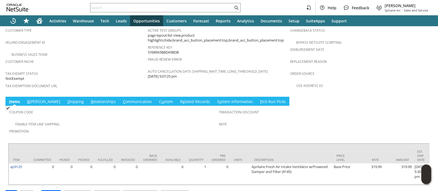
click at [10, 191] on input "Edit" at bounding box center [11, 194] width 11 height 7
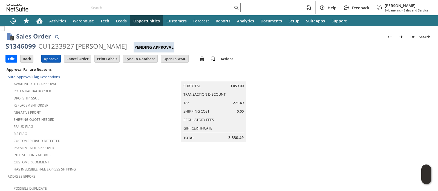
click at [42, 59] on input "Approve" at bounding box center [51, 58] width 19 height 7
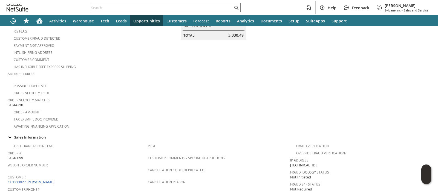
scroll to position [171, 0]
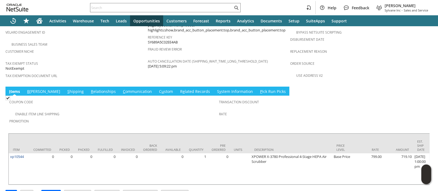
click at [66, 89] on link "S hipping" at bounding box center [75, 92] width 19 height 6
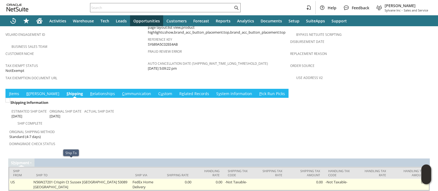
click at [63, 179] on td "N56W27201 Crispin Ct Sussex WI 53089 United States" at bounding box center [81, 185] width 99 height 12
copy tr "N56W27201 Crispin Ct Sussex WI 53089 United States"
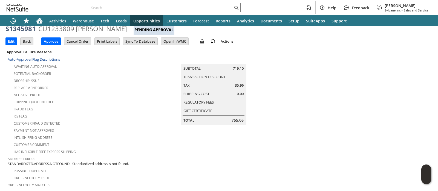
scroll to position [0, 0]
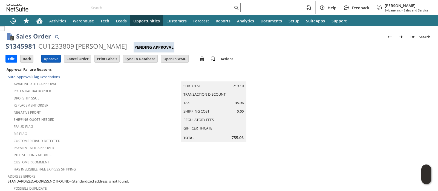
click at [56, 59] on input "Approve" at bounding box center [51, 58] width 19 height 7
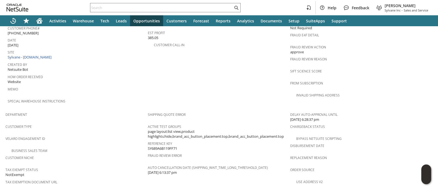
scroll to position [342, 0]
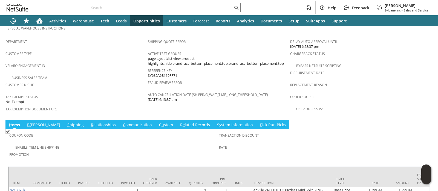
click at [66, 122] on link "S hipping" at bounding box center [75, 125] width 19 height 6
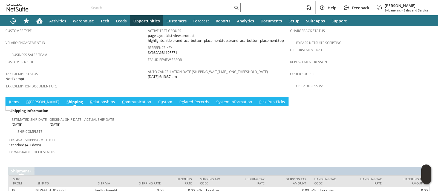
scroll to position [374, 0]
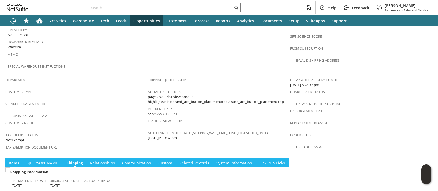
scroll to position [237, 0]
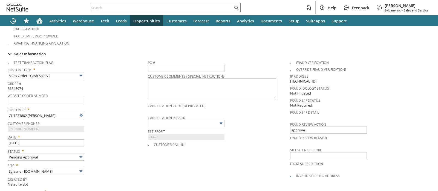
scroll to position [4, 0]
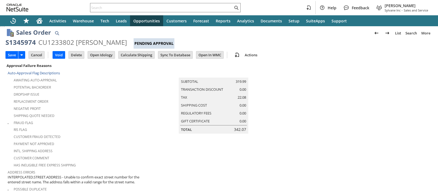
type input "Intelligent Recommendations ⁰"
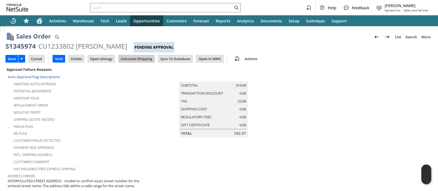
click at [137, 57] on input "Calculate Shipping" at bounding box center [137, 58] width 36 height 7
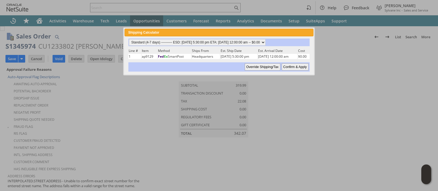
click at [292, 65] on input "Confirm & Apply" at bounding box center [295, 67] width 27 height 7
type input "Add"
type input "Copy Previous"
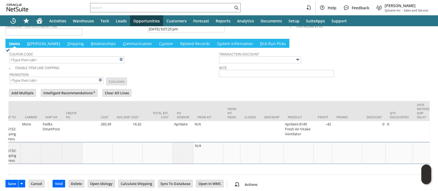
scroll to position [0, 1028]
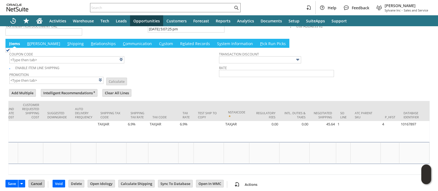
click at [36, 183] on input "Cancel" at bounding box center [37, 183] width 16 height 7
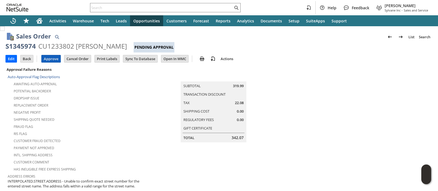
click at [51, 57] on input "Approve" at bounding box center [51, 58] width 19 height 7
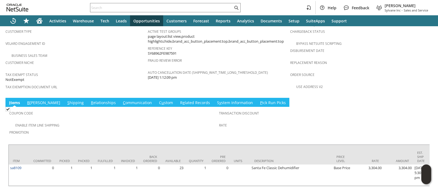
scroll to position [361, 0]
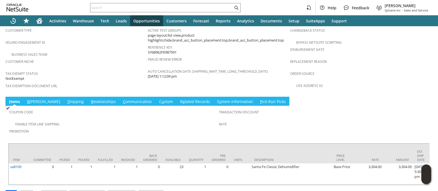
click at [66, 99] on link "S hipping" at bounding box center [75, 102] width 19 height 6
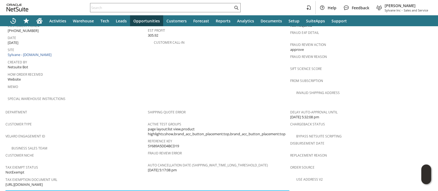
scroll to position [308, 0]
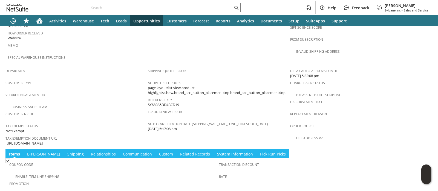
click at [43, 141] on span "[URL][DOMAIN_NAME]" at bounding box center [23, 143] width 37 height 5
copy tbody "[URL][DOMAIN_NAME]"
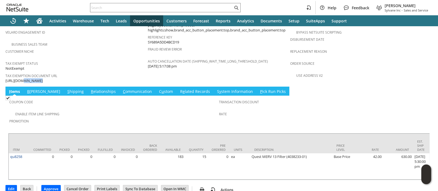
click at [66, 89] on link "S hipping" at bounding box center [75, 92] width 19 height 6
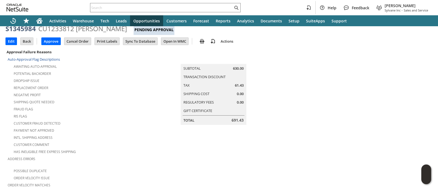
scroll to position [0, 0]
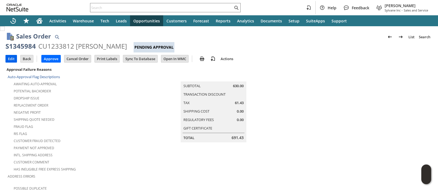
click at [8, 61] on input "Edit" at bounding box center [11, 58] width 11 height 7
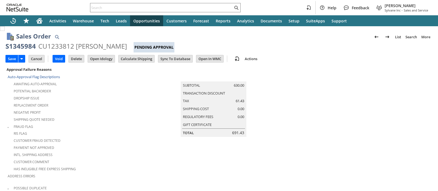
type input "0.00"
type input "OK"
click at [134, 57] on input "Calculate Shipping" at bounding box center [137, 58] width 36 height 7
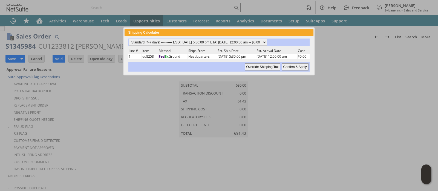
click at [288, 65] on input "Confirm & Apply" at bounding box center [295, 67] width 27 height 7
type input "Reseller"
type input "8/12/2025"
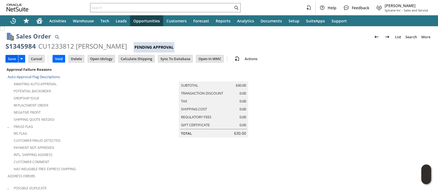
click at [12, 58] on input "Save" at bounding box center [12, 58] width 12 height 7
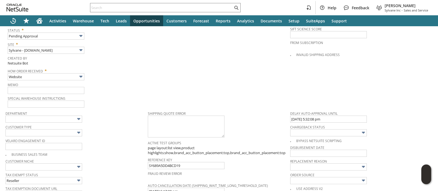
scroll to position [239, 0]
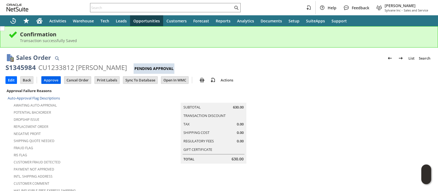
click at [51, 79] on input "Approve" at bounding box center [51, 80] width 19 height 7
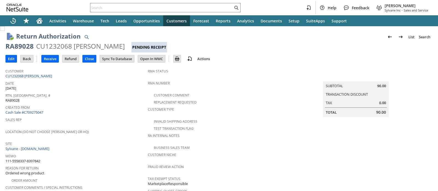
click at [59, 44] on div "CU1232068 [PERSON_NAME]" at bounding box center [80, 46] width 89 height 9
click at [186, 7] on input "text" at bounding box center [161, 7] width 143 height 7
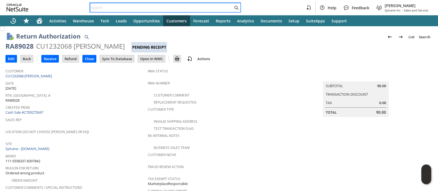
paste input "114-7942200-1555414"
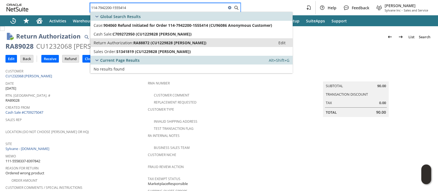
type input "114-7942200-1555414"
click at [147, 42] on span "RA88872 (CU1229828 Darrell Freeman)" at bounding box center [169, 42] width 73 height 5
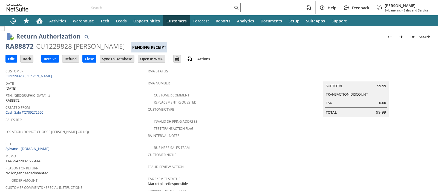
click at [64, 47] on div "CU1229828 Darrell Freeman" at bounding box center [80, 46] width 89 height 9
click at [111, 7] on input "text" at bounding box center [161, 7] width 143 height 7
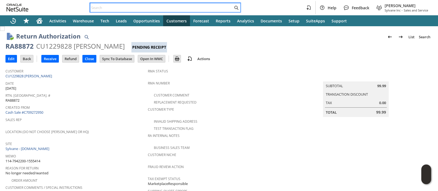
paste input "111-0251148-7198650"
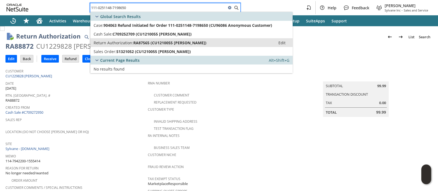
type input "111-0251148-7198650"
click at [125, 41] on span "Return Authorization:" at bounding box center [114, 42] width 40 height 5
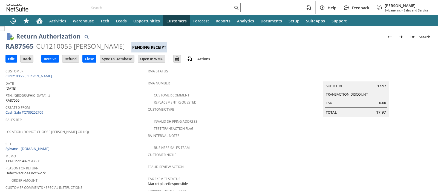
click at [51, 48] on div "CU1210055 [PERSON_NAME]" at bounding box center [80, 46] width 89 height 9
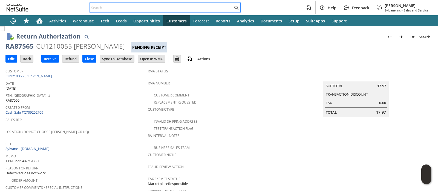
click at [155, 7] on input "text" at bounding box center [161, 7] width 143 height 7
paste input "111-5776106-4053805"
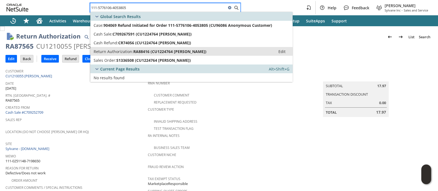
type input "111-5776106-4053805"
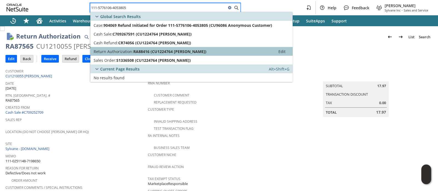
click at [136, 50] on span "RA88416 (CU1224764 [PERSON_NAME])" at bounding box center [169, 51] width 73 height 5
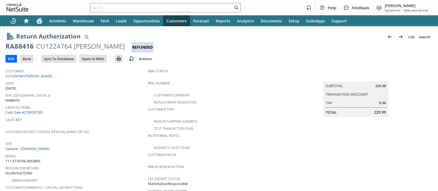
click at [39, 47] on div "CU1224764 Ashley Burkett" at bounding box center [80, 46] width 89 height 9
click at [167, 7] on input "text" at bounding box center [161, 7] width 143 height 7
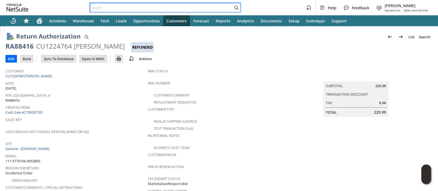
paste input "114-8120989-2006646"
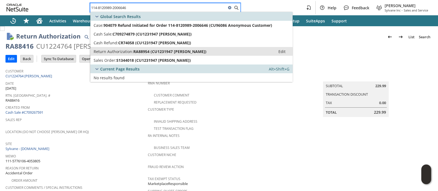
type input "114-8120989-2006646"
click at [147, 49] on span "RA88954 (CU1231947 Ming wang)" at bounding box center [169, 51] width 73 height 5
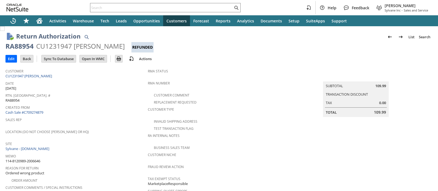
click at [58, 46] on div "CU1231947 [PERSON_NAME]" at bounding box center [80, 46] width 89 height 9
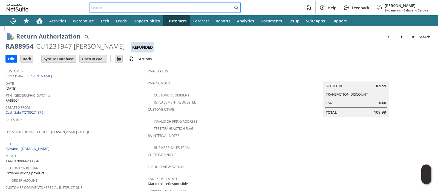
click at [194, 4] on input "text" at bounding box center [161, 7] width 143 height 7
paste input "111-0927582-9851451"
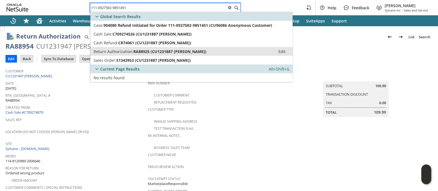
type input "111-0927582-9851451"
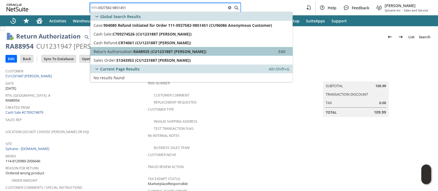
click at [145, 50] on span "RA88925 (CU1231887 [PERSON_NAME])" at bounding box center [169, 51] width 73 height 5
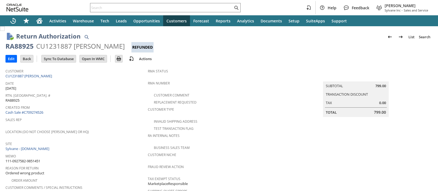
click at [62, 46] on div "CU1231887 Chris Morse" at bounding box center [80, 46] width 89 height 9
copy div "CU1231887"
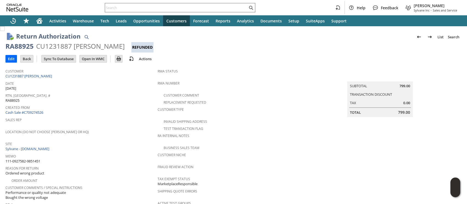
click at [199, 10] on input "text" at bounding box center [176, 7] width 143 height 7
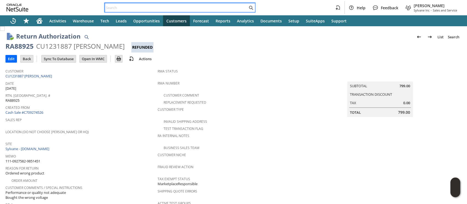
paste input "113-8180177-1161055"
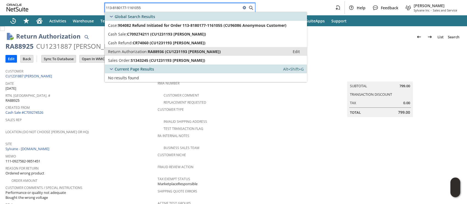
type input "113-8180177-1161055"
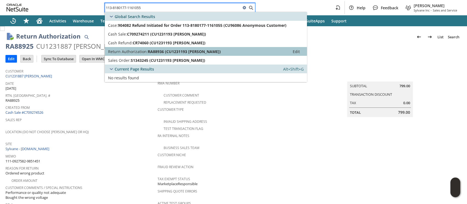
click at [181, 50] on span "RA88936 (CU1231193 William Bond)" at bounding box center [184, 51] width 73 height 5
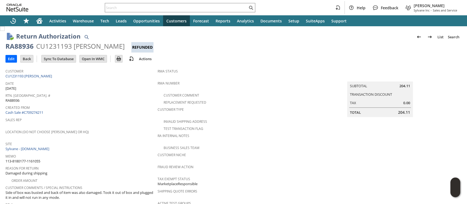
click at [53, 46] on div "CU1231193 [PERSON_NAME]" at bounding box center [80, 46] width 89 height 9
copy div "CU1231193"
click at [115, 8] on input "text" at bounding box center [176, 7] width 143 height 7
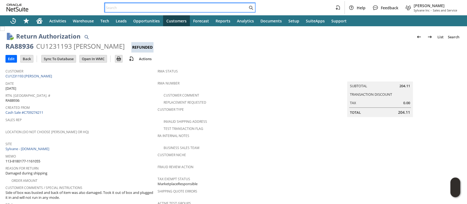
paste input "113-3592292-8159400"
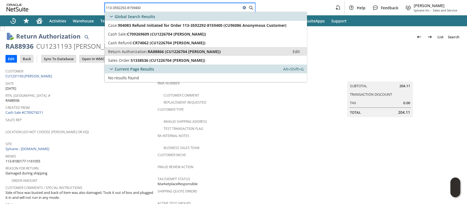
type input "113-3592292-8159400"
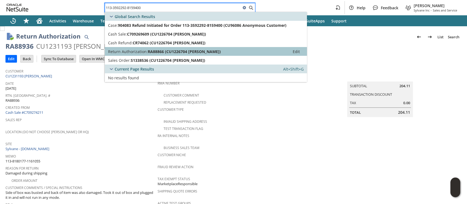
click at [124, 51] on span "Return Authorization:" at bounding box center [128, 51] width 40 height 5
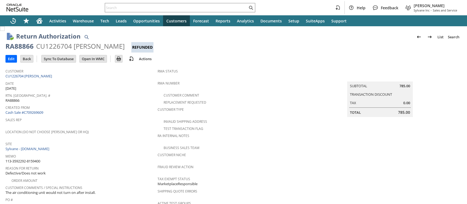
click at [51, 46] on div "CU1226704 [PERSON_NAME]" at bounding box center [80, 46] width 89 height 9
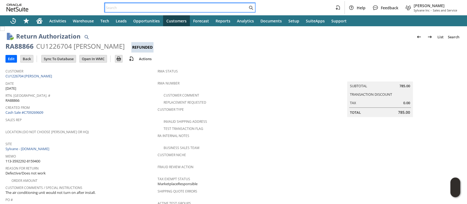
click at [219, 5] on input "text" at bounding box center [176, 7] width 143 height 7
paste input "113-8465190-8200213"
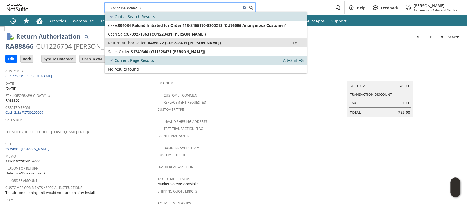
type input "113-8465190-8200213"
click at [197, 40] on span "RA89072 (CU1228431 [PERSON_NAME])" at bounding box center [184, 42] width 73 height 5
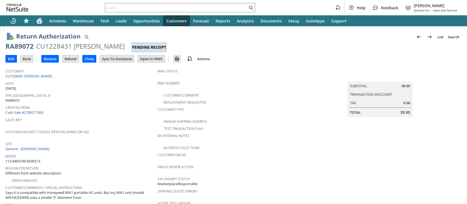
click at [58, 45] on div "CU1228431 [PERSON_NAME]" at bounding box center [80, 46] width 89 height 9
copy div "CU1228431"
click at [157, 8] on input "text" at bounding box center [176, 7] width 143 height 7
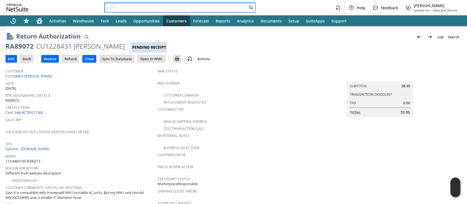
paste input "111-1998801-4799423"
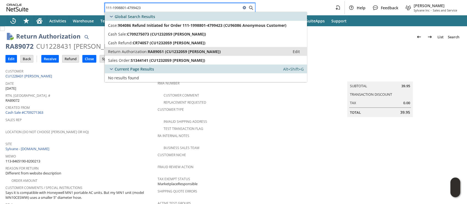
type input "111-1998801-4799423"
click at [160, 49] on span "RA89051 (CU1232059 BALAKRISHNA CHANDRASHEKAR)" at bounding box center [184, 51] width 73 height 5
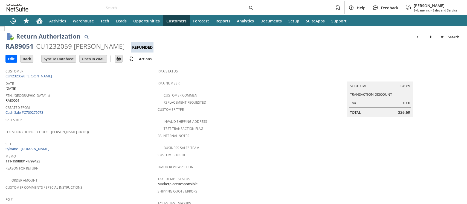
click at [65, 46] on div "CU1232059 [PERSON_NAME]" at bounding box center [80, 46] width 89 height 9
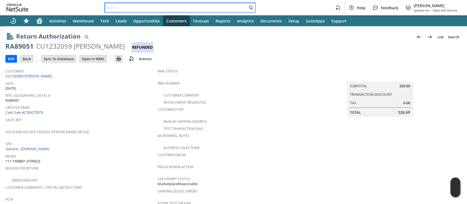
click at [186, 5] on input "text" at bounding box center [176, 7] width 143 height 7
paste input "111-7398483-7705065"
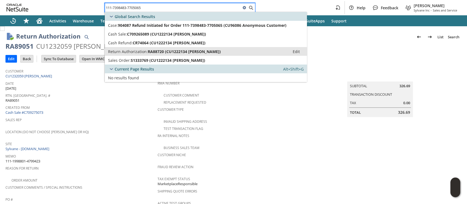
type input "111-7398483-7705065"
click at [158, 51] on span "RA88720 (CU1222134 Anh-Thy Nguyen)" at bounding box center [184, 51] width 73 height 5
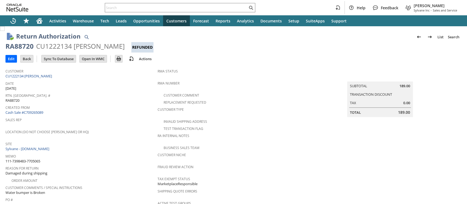
click at [57, 47] on div "CU1222134 Anh-Thy Nguyen" at bounding box center [80, 46] width 89 height 9
copy div "CU1222134"
click at [209, 6] on input "text" at bounding box center [176, 7] width 143 height 7
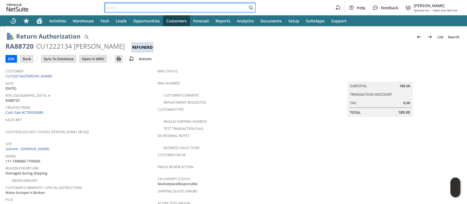
paste input "114-3038347-7793051"
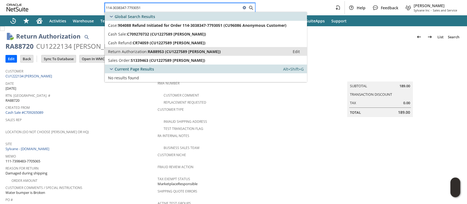
type input "114-3038347-7793051"
click at [186, 51] on span "RA88953 (CU1227589 Jacqueline L Hunter)" at bounding box center [184, 51] width 73 height 5
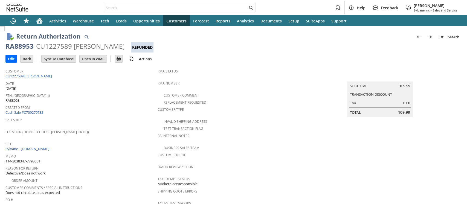
click at [68, 47] on div "CU1227589 [PERSON_NAME]" at bounding box center [80, 46] width 89 height 9
copy div "CU1227589"
click at [191, 7] on input "text" at bounding box center [176, 7] width 143 height 7
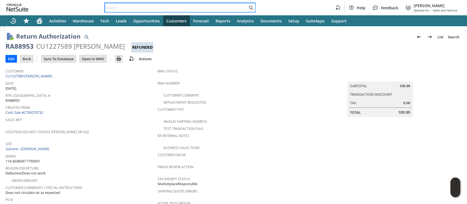
paste input "114-1197203-4181830"
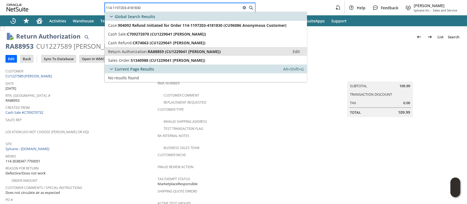
type input "114-1197203-4181830"
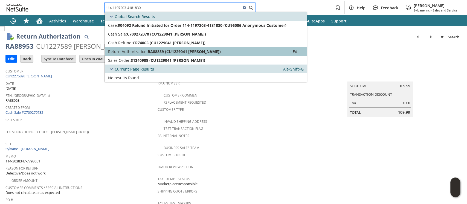
click at [150, 50] on span "RA88859 (CU1229041 Minh Le)" at bounding box center [184, 51] width 73 height 5
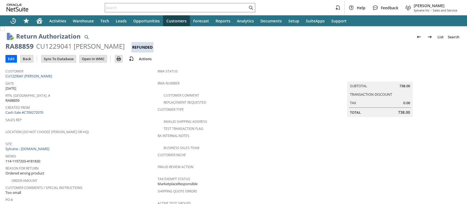
click at [58, 48] on div "CU1229041 [PERSON_NAME]" at bounding box center [80, 46] width 89 height 9
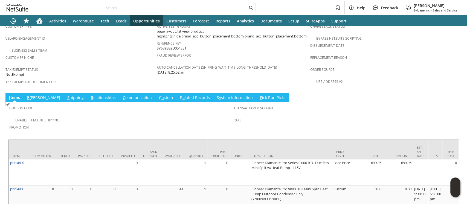
scroll to position [340, 0]
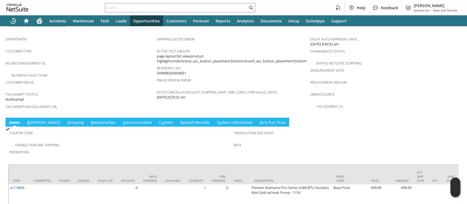
click at [66, 120] on link "S hipping" at bounding box center [75, 123] width 19 height 6
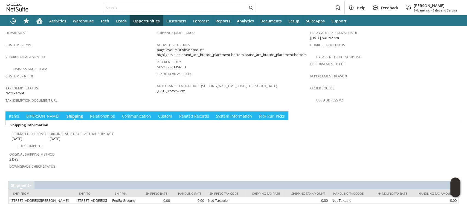
scroll to position [349, 0]
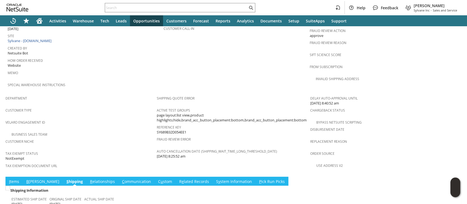
scroll to position [203, 0]
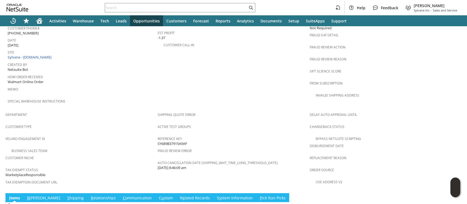
scroll to position [342, 0]
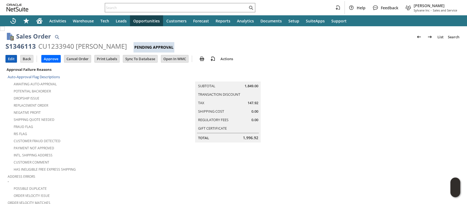
click at [10, 58] on input "Edit" at bounding box center [11, 58] width 11 height 7
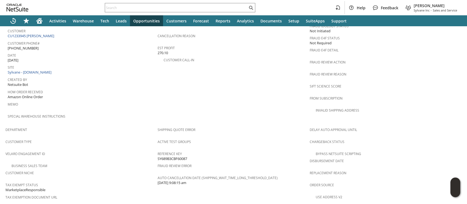
scroll to position [398, 0]
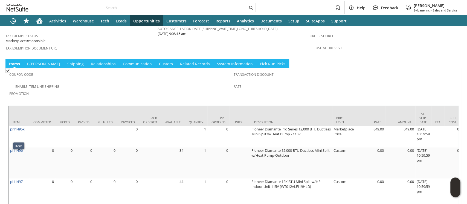
click at [66, 61] on link "S hipping" at bounding box center [75, 64] width 19 height 6
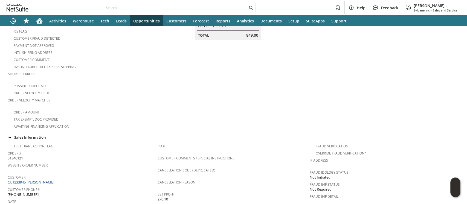
scroll to position [0, 0]
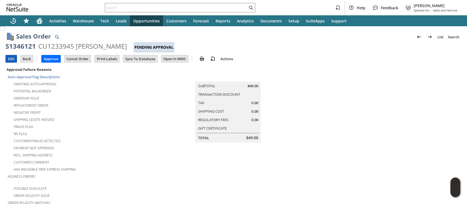
click at [9, 58] on input "Edit" at bounding box center [11, 58] width 11 height 7
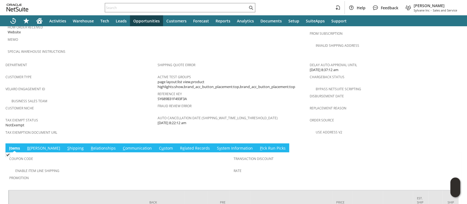
scroll to position [351, 0]
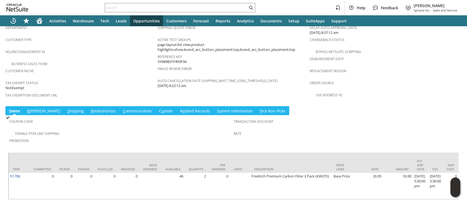
click at [66, 108] on link "S hipping" at bounding box center [75, 111] width 19 height 6
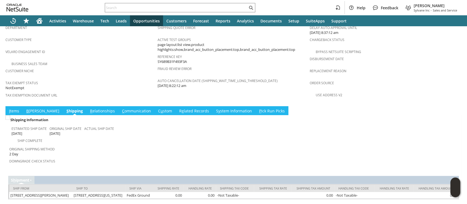
scroll to position [349, 0]
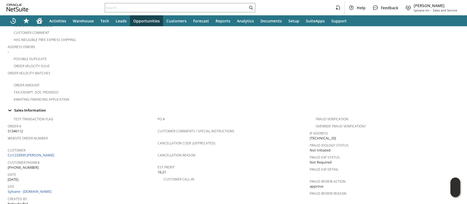
scroll to position [0, 0]
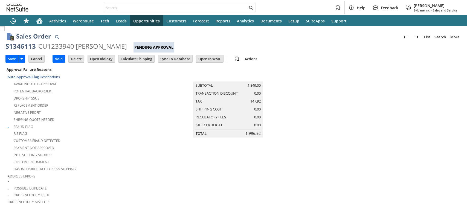
scroll to position [177, 0]
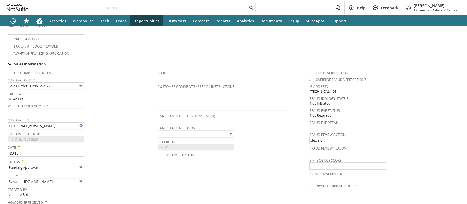
type input "Intelligent Recommendations¹⁰"
click at [168, 130] on input "text" at bounding box center [196, 133] width 77 height 7
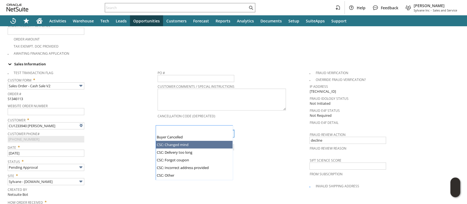
scroll to position [52, 0]
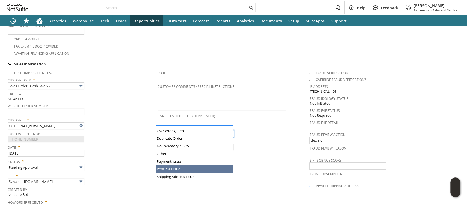
type input "Possible Fraud"
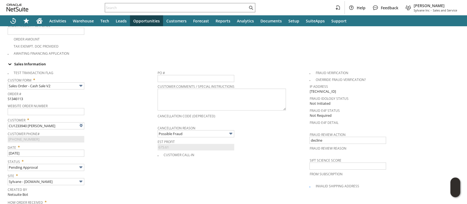
click at [117, 143] on span "Date *" at bounding box center [81, 146] width 147 height 7
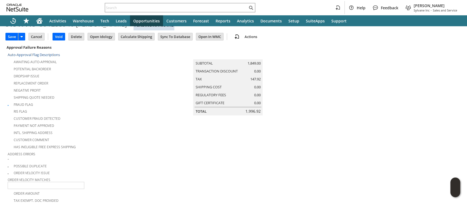
scroll to position [0, 0]
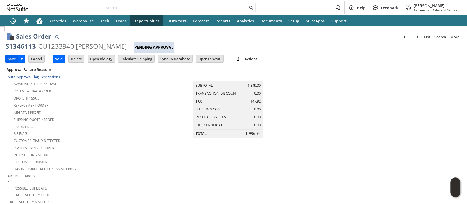
click at [12, 58] on input "Save" at bounding box center [12, 58] width 12 height 7
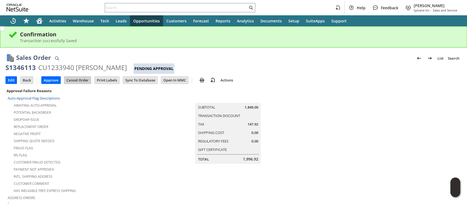
click at [78, 79] on input "Cancel Order" at bounding box center [77, 80] width 27 height 7
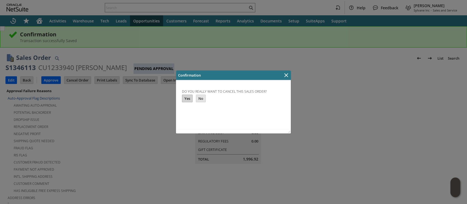
click at [185, 99] on input "Yes" at bounding box center [187, 98] width 10 height 7
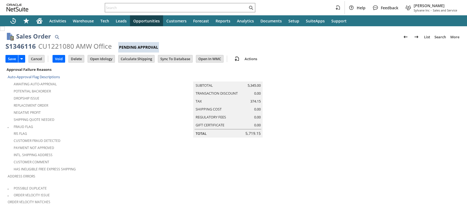
scroll to position [177, 0]
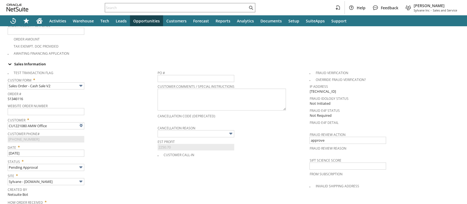
type input "Intelligent Recommendations ⁰"
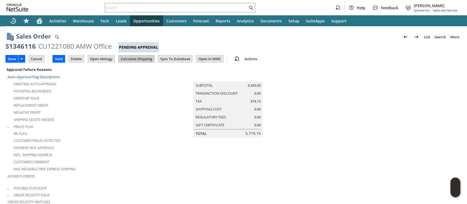
click at [130, 60] on input "Calculate Shipping" at bounding box center [137, 58] width 36 height 7
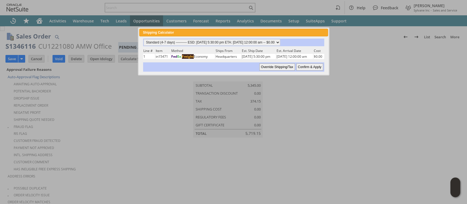
click at [305, 67] on input "Confirm & Apply" at bounding box center [310, 67] width 27 height 7
type input "Add"
type input "Copy Previous"
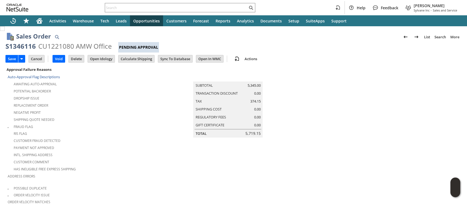
scroll to position [463, 0]
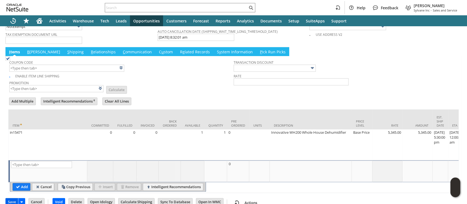
click at [10, 199] on input "Save" at bounding box center [12, 202] width 12 height 7
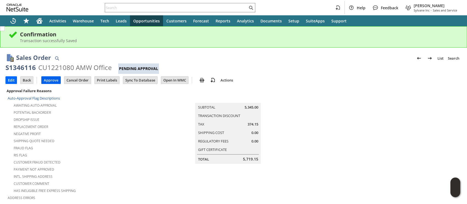
click at [48, 79] on input "Approve" at bounding box center [51, 80] width 19 height 7
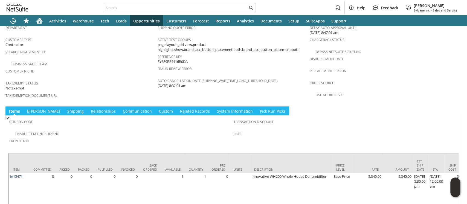
click at [66, 109] on link "S hipping" at bounding box center [75, 112] width 19 height 6
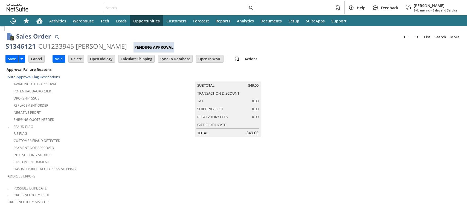
type input "0.00"
type input "OK"
click at [138, 59] on input "Calculate Shipping" at bounding box center [137, 58] width 36 height 7
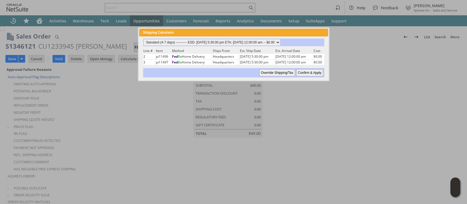
click at [307, 71] on input "Confirm & Apply" at bounding box center [310, 72] width 27 height 7
type input "NotExempt"
type input "8/12/2025"
type input "Standard (4-7 days)"
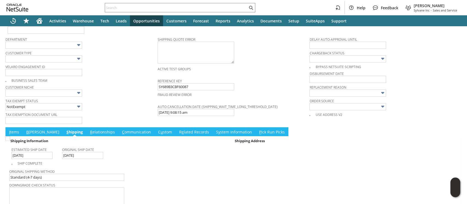
scroll to position [380, 0]
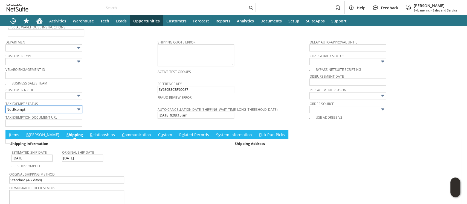
click at [51, 106] on input "NotExempt" at bounding box center [43, 109] width 77 height 7
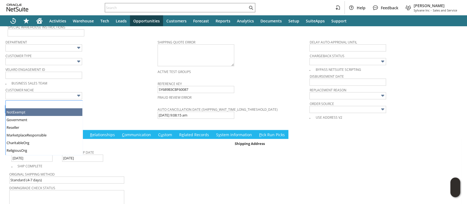
scroll to position [7, 0]
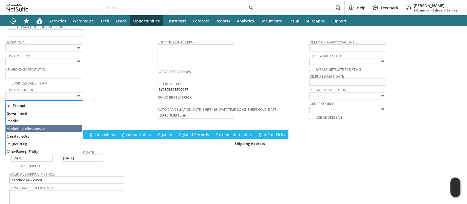
type input "MarketplaceResponsible"
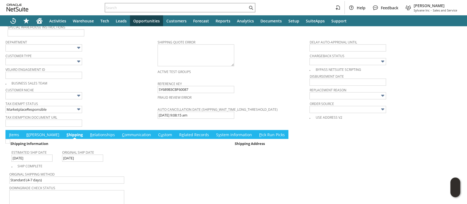
click at [103, 86] on div "Customer Niche" at bounding box center [80, 92] width 150 height 13
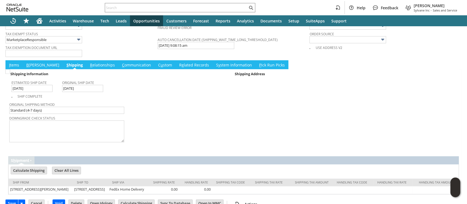
scroll to position [453, 0]
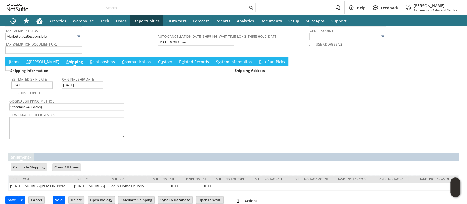
click at [11, 59] on link "I tems" at bounding box center [14, 62] width 13 height 6
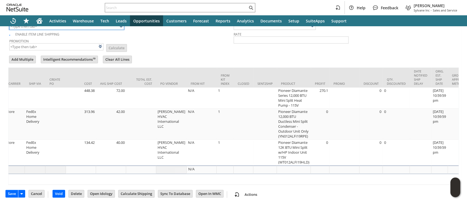
scroll to position [0, 1010]
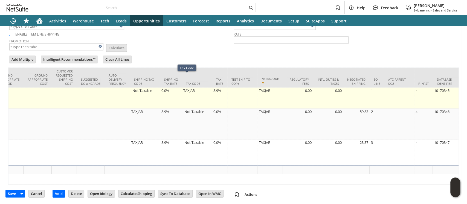
click at [212, 88] on td "8.9%" at bounding box center [219, 98] width 15 height 21
type input "0.0%"
type input "8.9%"
type input "OK"
type input "Make Copy"
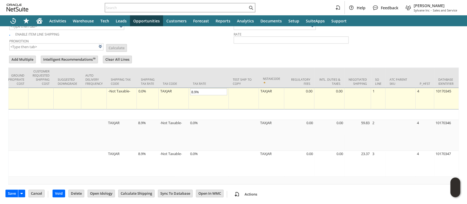
scroll to position [496, 0]
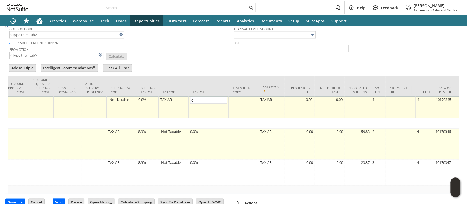
type input "0.0%"
click at [137, 129] on td "8.9%" at bounding box center [148, 144] width 22 height 31
type input "8.9%"
type input "OK"
type input "Make Copy"
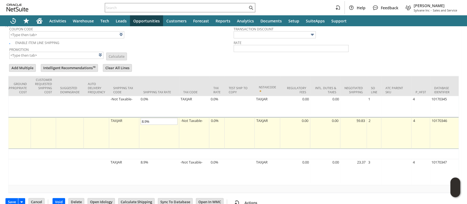
scroll to position [0, 971]
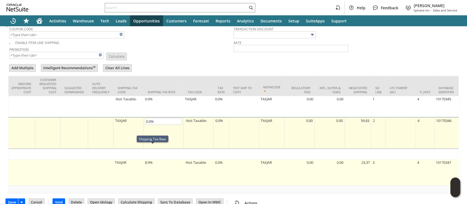
click at [144, 160] on td "8.9%" at bounding box center [164, 173] width 40 height 26
type input "8.9%"
type input "OK"
type input "Make Copy"
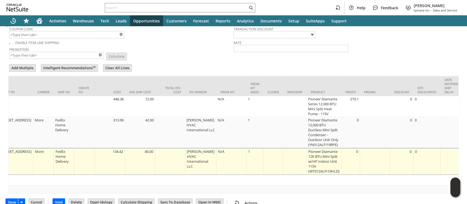
scroll to position [0, 0]
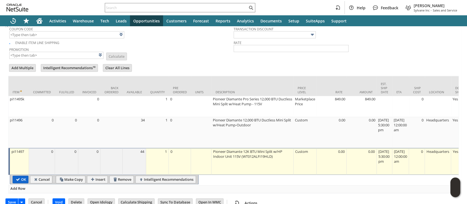
type input "0.0%"
click at [18, 176] on input "OK" at bounding box center [20, 179] width 15 height 7
type input "Add"
type input "Copy Previous"
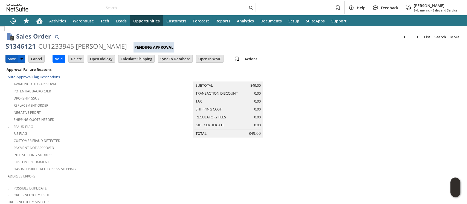
click at [15, 57] on input "Save" at bounding box center [12, 58] width 12 height 7
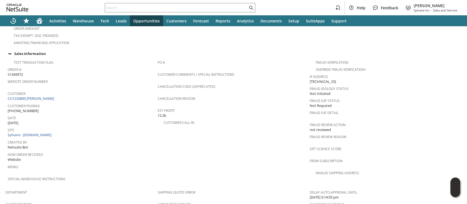
scroll to position [169, 0]
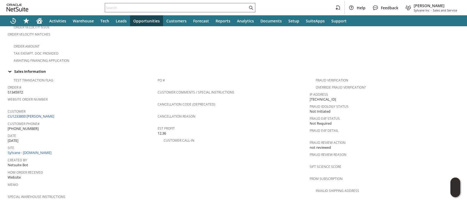
click at [205, 10] on input "text" at bounding box center [176, 7] width 143 height 7
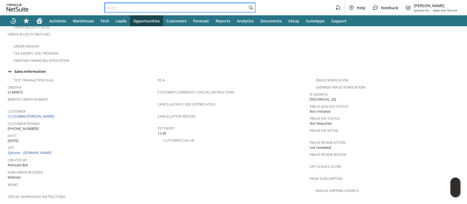
paste input "SY6899FB6CC048F"
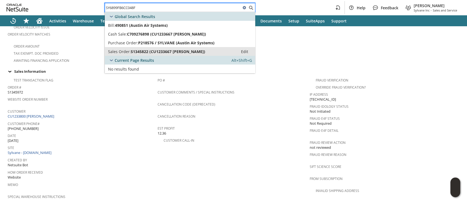
type input "SY6899FB6CC048F"
click at [195, 52] on span "S1345822 (CU1233667 Alexandra Lydon)" at bounding box center [168, 51] width 74 height 5
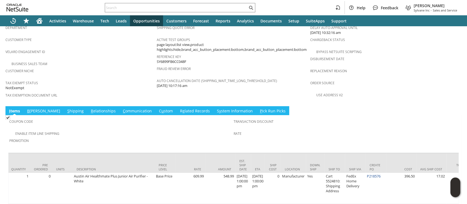
scroll to position [0, 180]
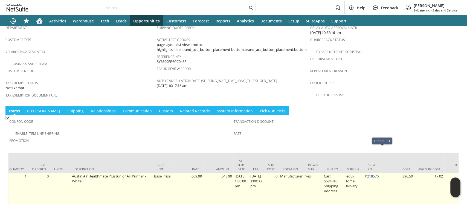
click at [377, 174] on link "P218576" at bounding box center [372, 176] width 14 height 5
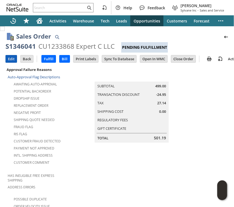
click at [13, 58] on input "Edit" at bounding box center [11, 58] width 11 height 7
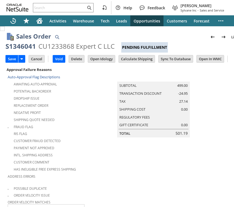
type input "Intelligent Recommendations ⁰"
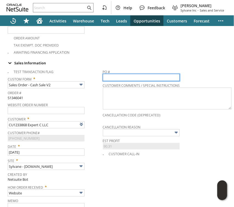
click at [122, 74] on input "text" at bounding box center [141, 77] width 77 height 7
paste input "515783"
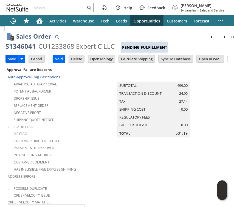
type input "515783"
click at [10, 56] on input "Save" at bounding box center [12, 58] width 12 height 7
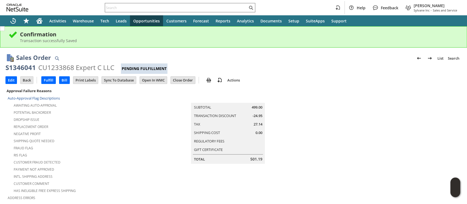
click at [216, 5] on input "text" at bounding box center [176, 7] width 143 height 7
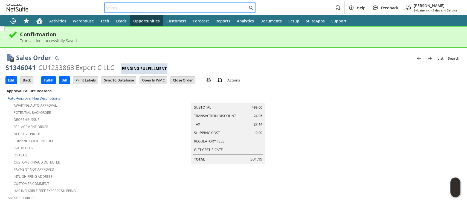
paste input "P216412"
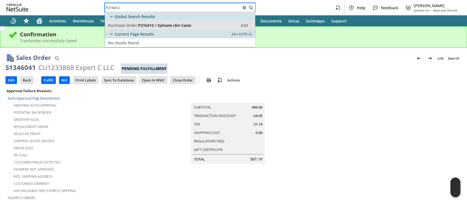
type input "P216412"
click at [200, 26] on div "Purchase Order: P216412 / Sylvane (Air-Care)" at bounding box center [171, 25] width 127 height 5
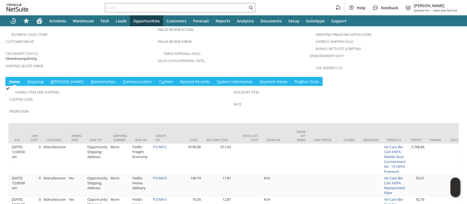
scroll to position [0, 391]
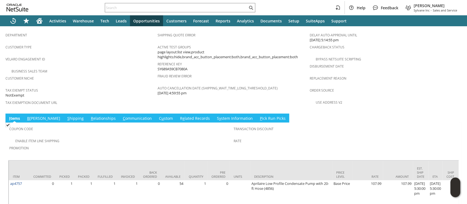
scroll to position [351, 0]
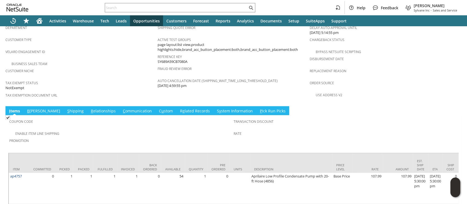
click at [66, 108] on link "S hipping" at bounding box center [75, 111] width 19 height 6
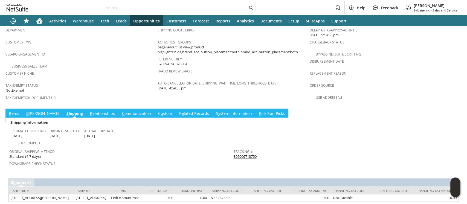
click at [215, 111] on link "S y stem Information" at bounding box center [234, 114] width 39 height 6
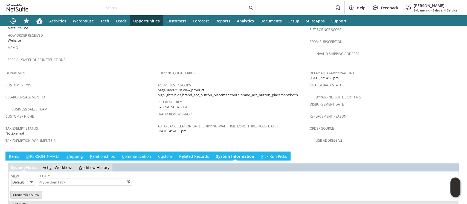
type input "1 to 25 of 90"
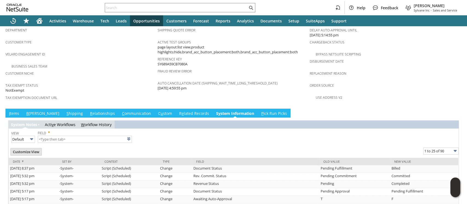
scroll to position [0, 0]
click at [14, 111] on link "I tems" at bounding box center [14, 114] width 13 height 6
